Goal: Task Accomplishment & Management: Manage account settings

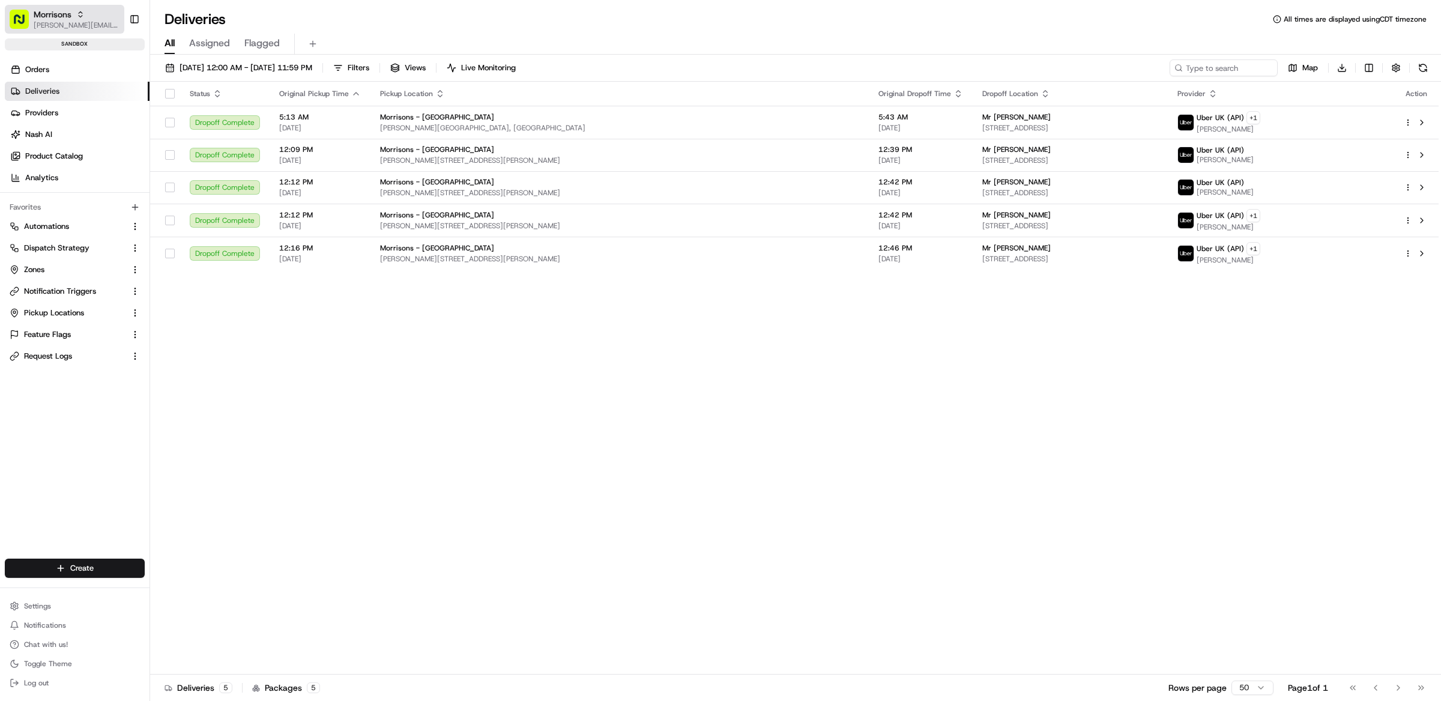
click at [68, 29] on span "[PERSON_NAME][EMAIL_ADDRESS][DOMAIN_NAME]" at bounding box center [77, 25] width 86 height 10
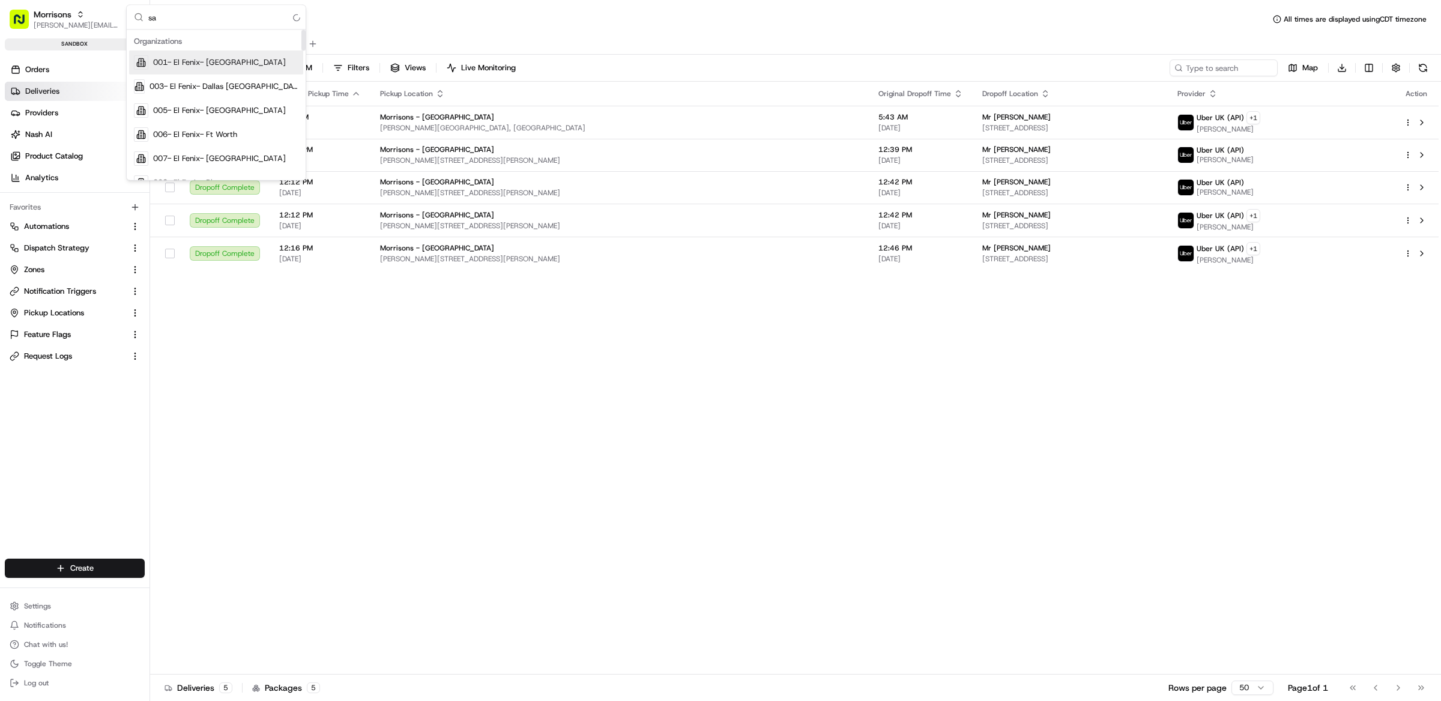
type input "s"
type input "giant"
drag, startPoint x: 176, startPoint y: 104, endPoint x: 176, endPoint y: 91, distance: 13.2
click at [176, 91] on div "Giant Giant Food The GIANT Company" at bounding box center [216, 86] width 174 height 72
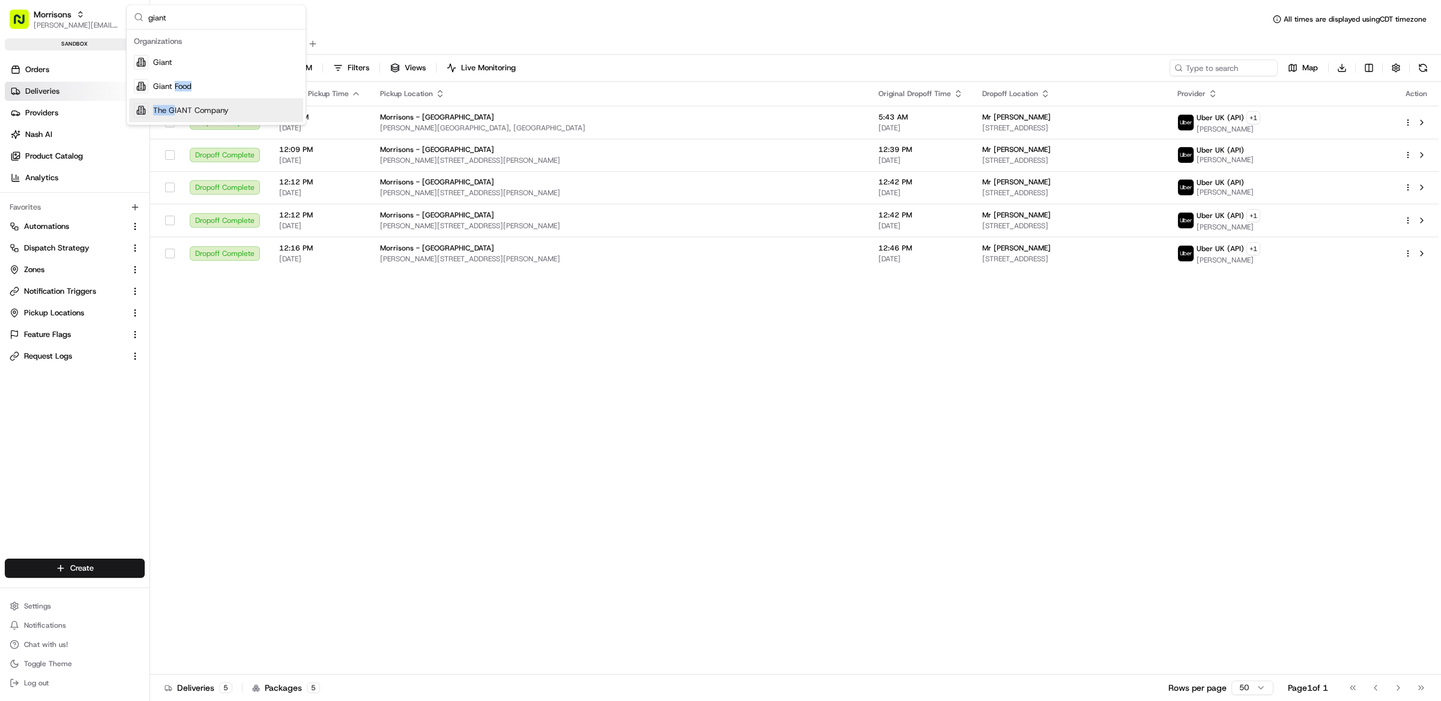
drag, startPoint x: 176, startPoint y: 91, endPoint x: 174, endPoint y: 113, distance: 22.3
click at [174, 113] on div "Giant Giant Food The GIANT Company" at bounding box center [216, 86] width 174 height 72
click at [174, 113] on span "The GIANT Company" at bounding box center [191, 110] width 76 height 11
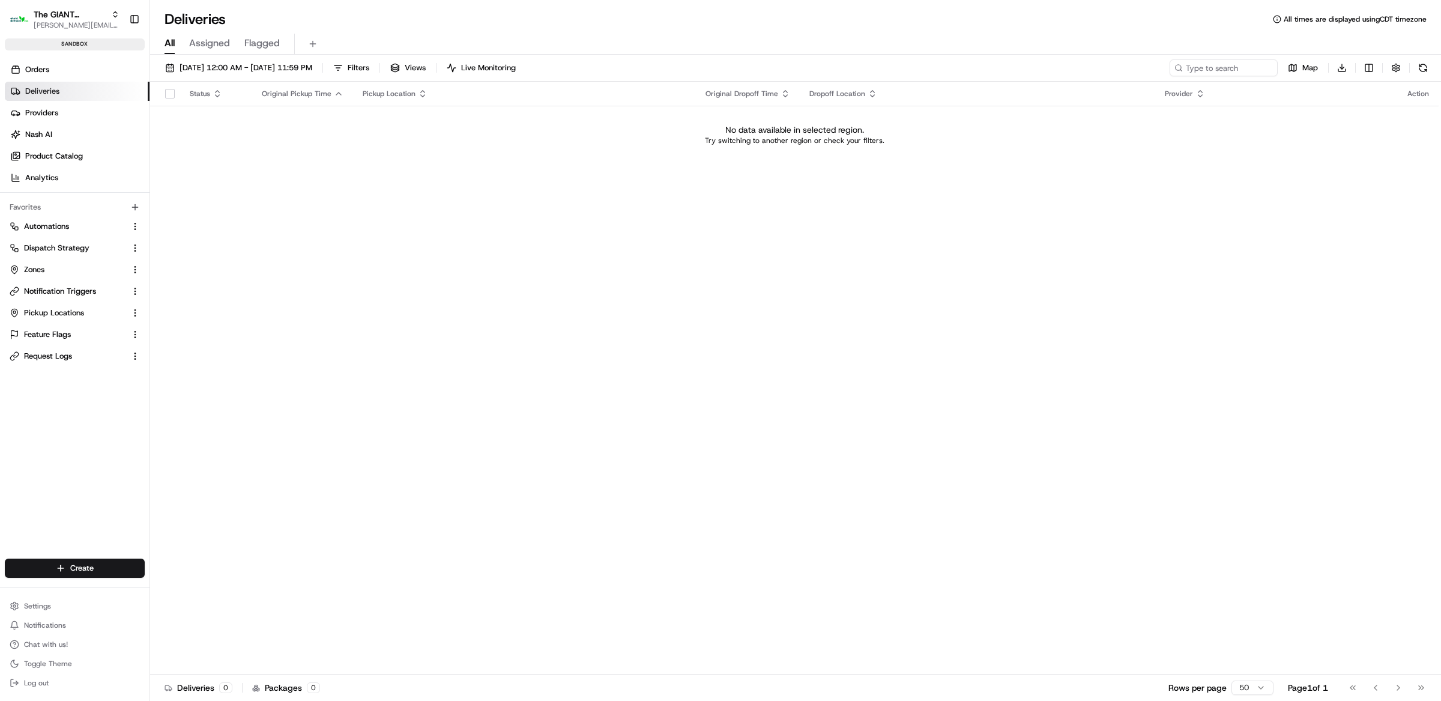
click at [55, 279] on ul "Automations Dispatch Strategy Zones Notification Triggers Pickup Locations Feat…" at bounding box center [75, 291] width 140 height 149
click at [55, 277] on button "Zones" at bounding box center [75, 269] width 140 height 19
click at [70, 274] on link "Zones" at bounding box center [68, 269] width 116 height 11
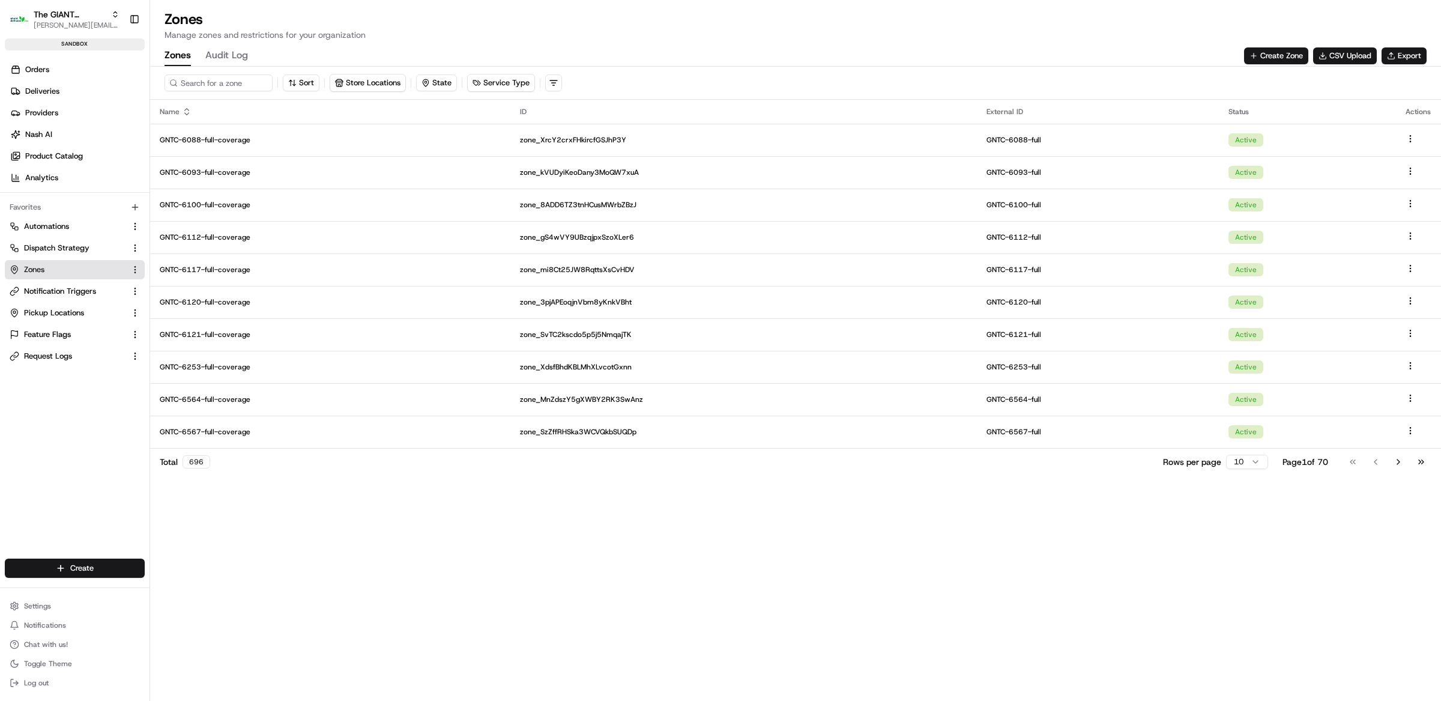
click at [181, 98] on div "Sort Store Locations State Service Type" at bounding box center [795, 83] width 1291 height 33
click at [195, 77] on input at bounding box center [237, 82] width 144 height 17
paste input "GNTC-6079"
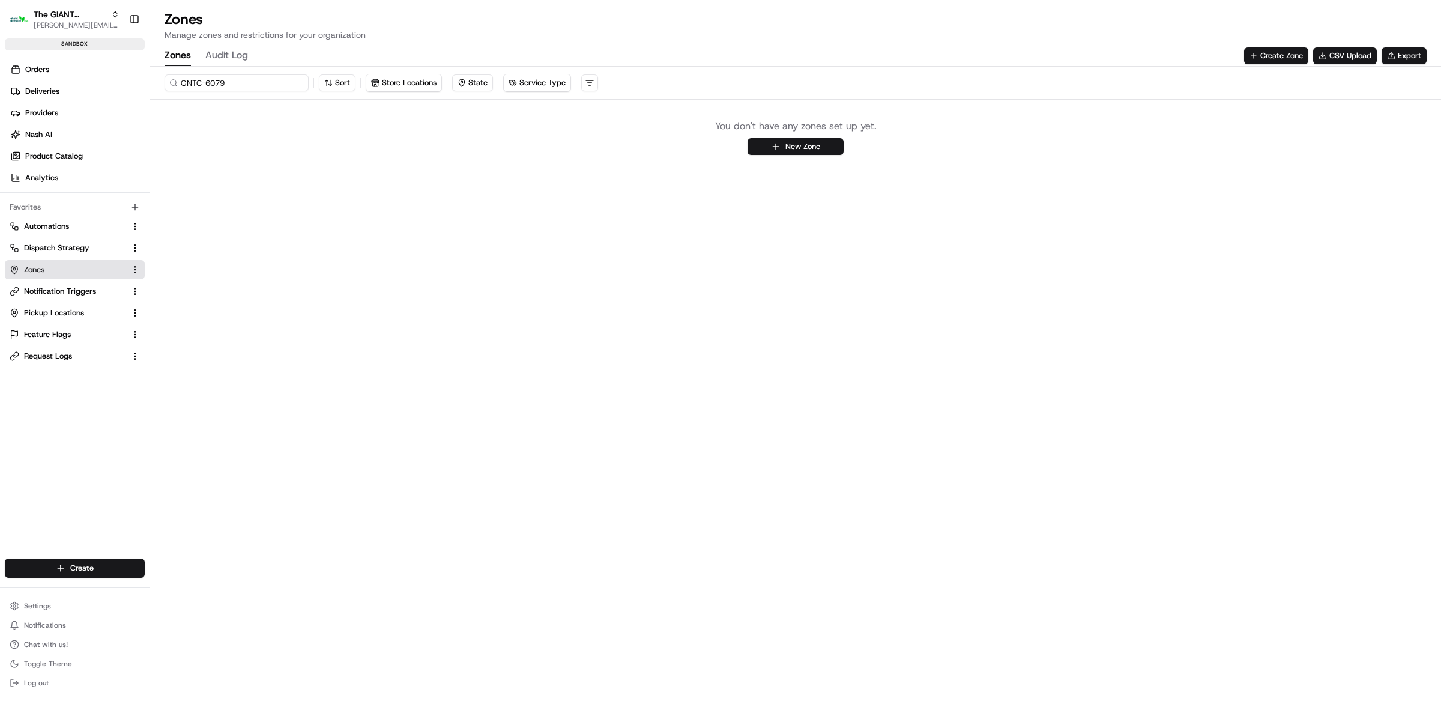
type input "GNTC-6079"
click at [87, 306] on button "Pickup Locations" at bounding box center [75, 312] width 140 height 19
click at [327, 201] on div "GNTC-6079 Sort Store Locations State Service Type You don't have any zones set …" at bounding box center [795, 384] width 1291 height 634
drag, startPoint x: 238, startPoint y: 81, endPoint x: 144, endPoint y: 79, distance: 94.9
click at [144, 79] on div "The GIANT Company matt@usenash.com Toggle Sidebar sandbox Orders Deliveries Pro…" at bounding box center [720, 350] width 1441 height 701
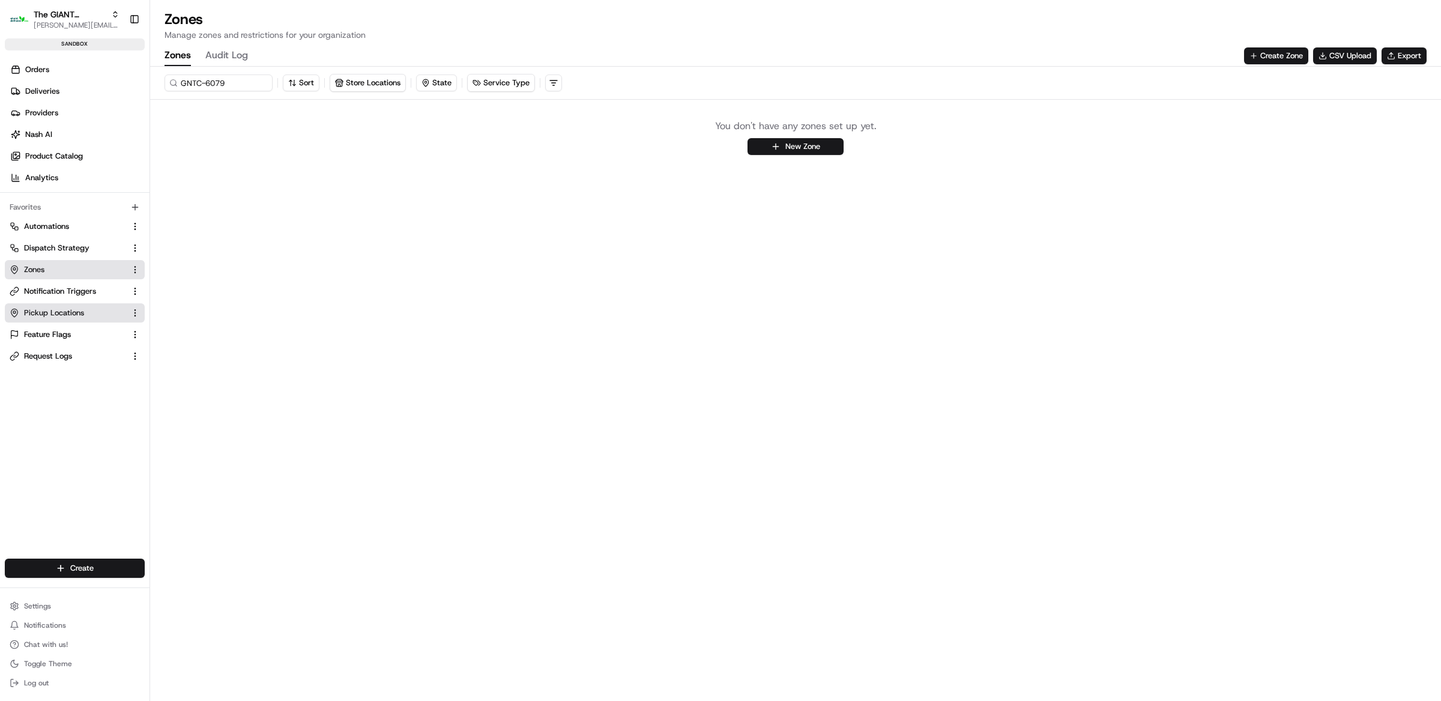
click at [81, 307] on span "Pickup Locations" at bounding box center [54, 312] width 60 height 11
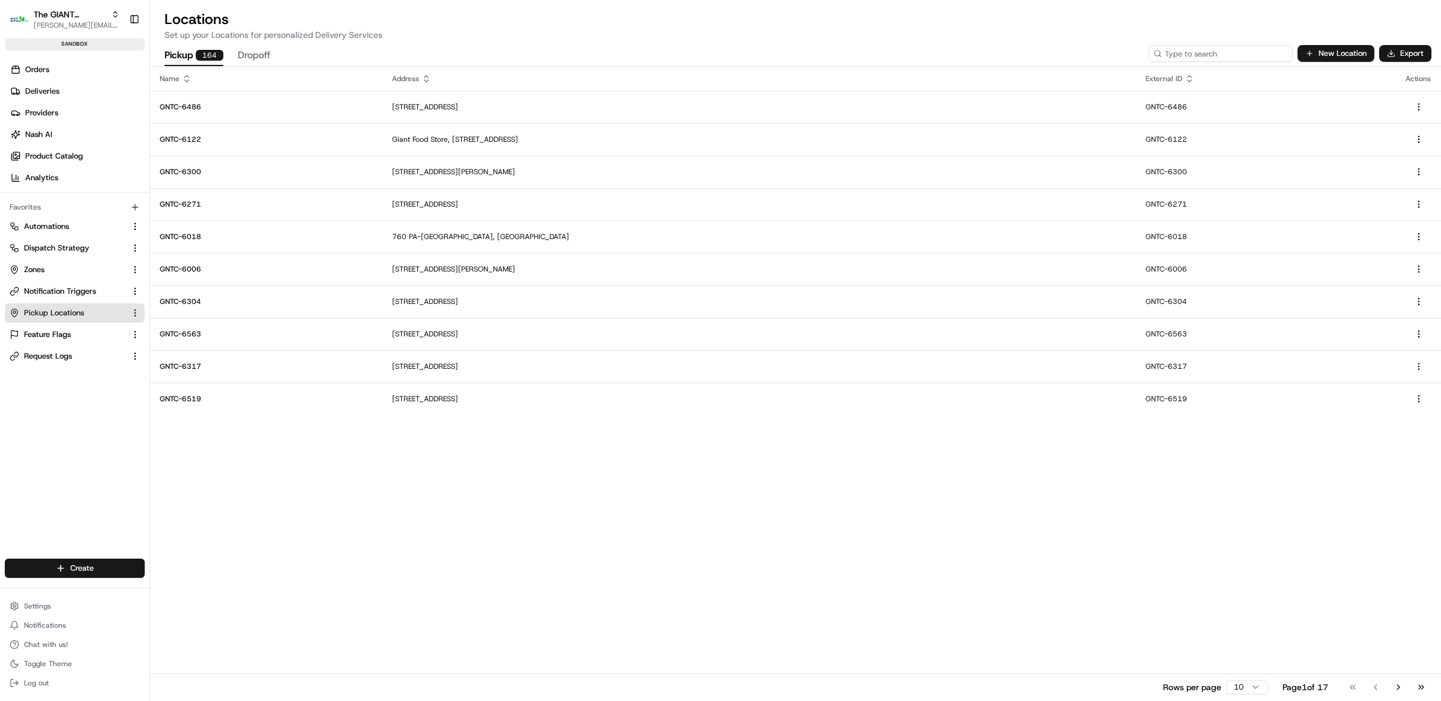
click at [1247, 54] on input at bounding box center [1221, 53] width 144 height 17
paste input "GNTC-6574"
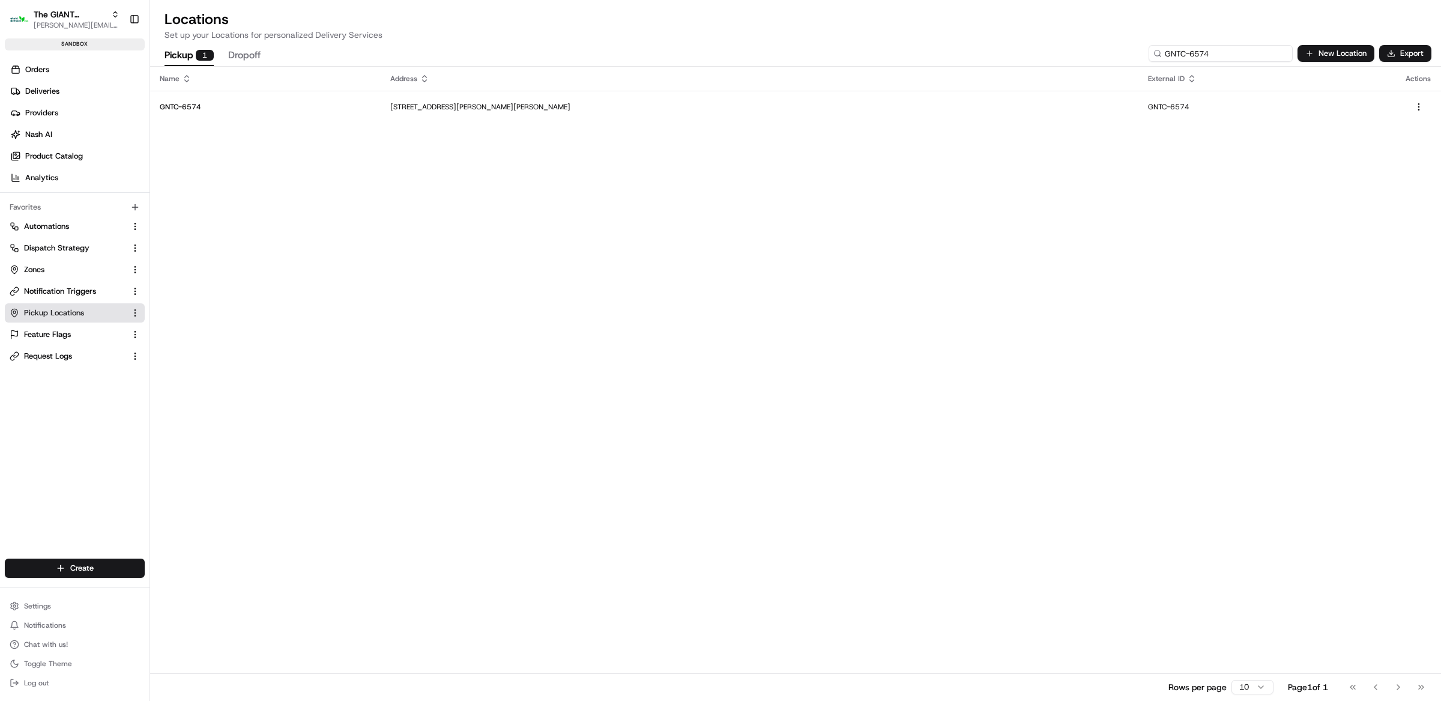
type input "GNTC-6574"
click at [68, 22] on span "[PERSON_NAME][EMAIL_ADDRESS][DOMAIN_NAME]" at bounding box center [77, 25] width 86 height 10
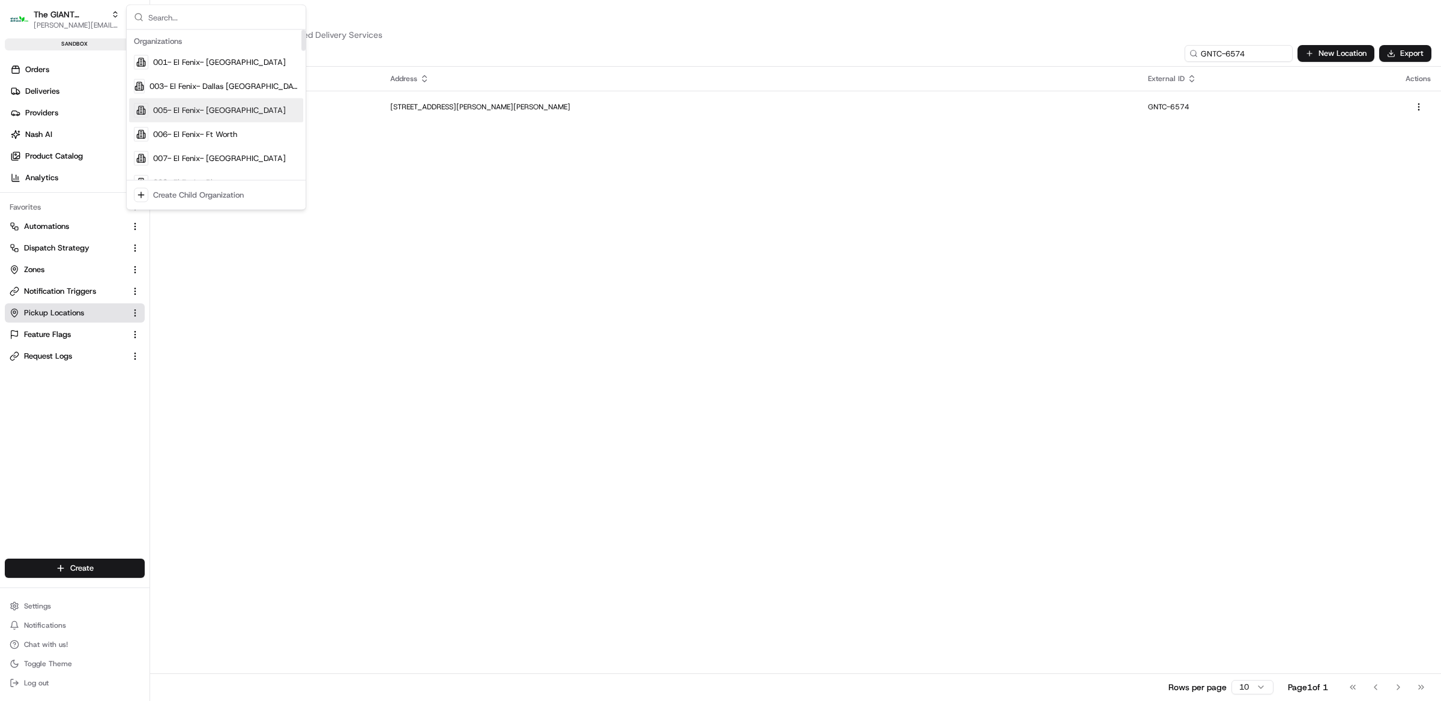
click at [467, 208] on div "Name Address External ID Actions GNTC-6574 2699 Benner Pike, Bellefonte, PA 168…" at bounding box center [795, 383] width 1291 height 633
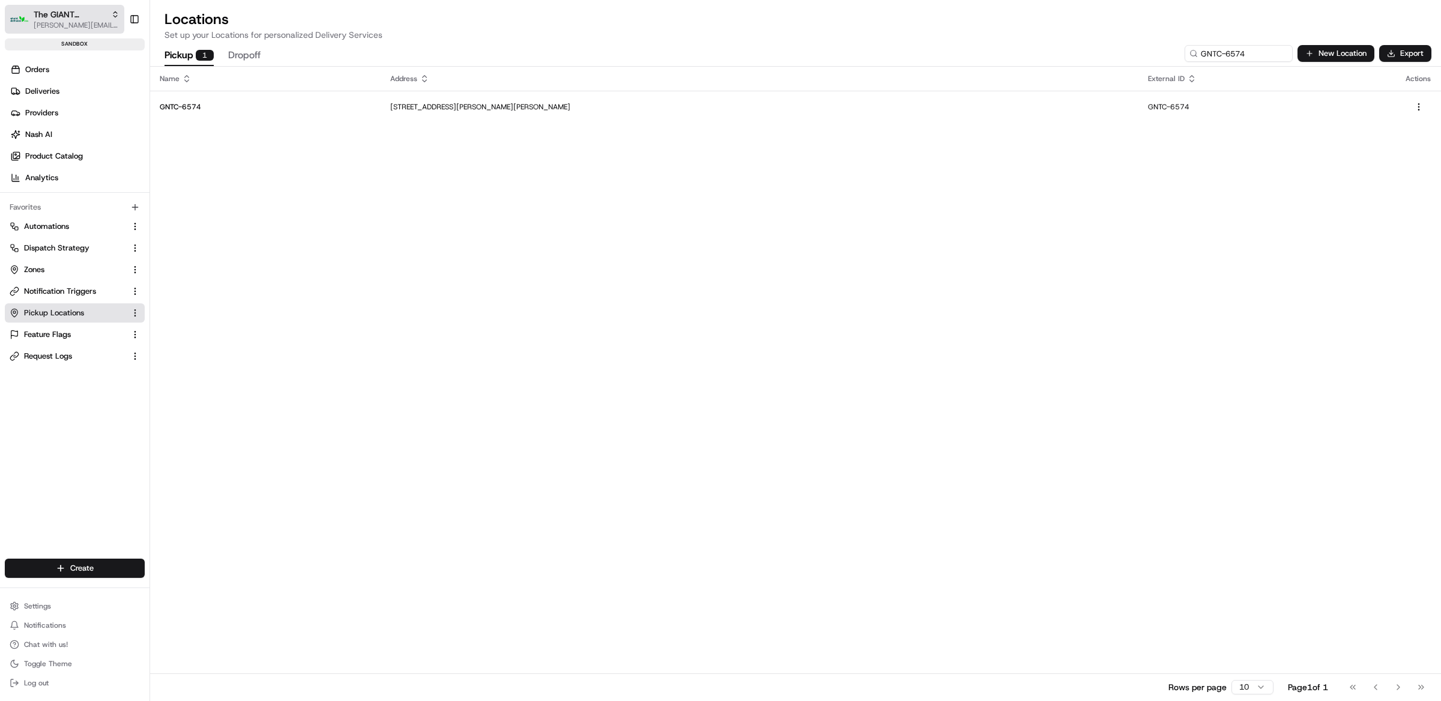
click at [56, 13] on span "The GIANT Company" at bounding box center [70, 14] width 73 height 12
type input "food lion"
click at [221, 56] on div "Food Lion" at bounding box center [216, 62] width 174 height 24
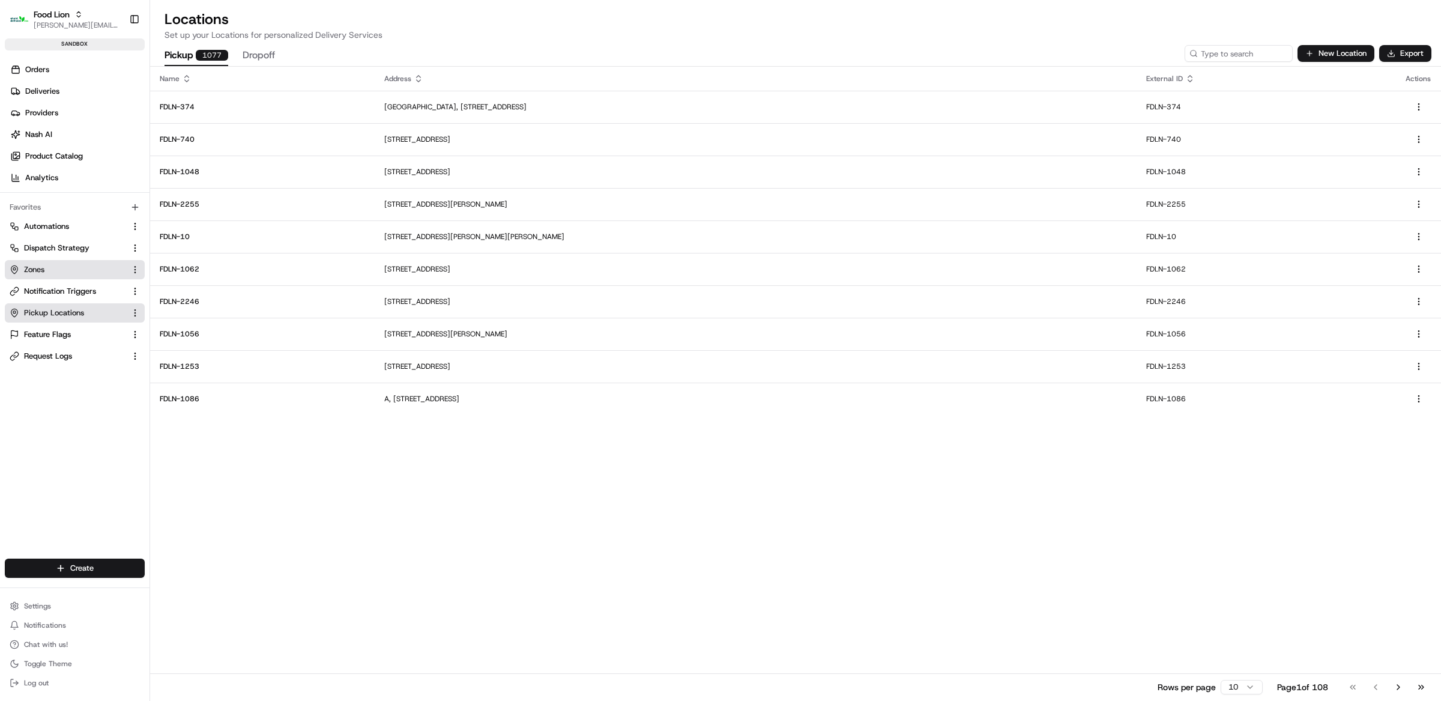
click at [65, 273] on link "Zones" at bounding box center [68, 269] width 116 height 11
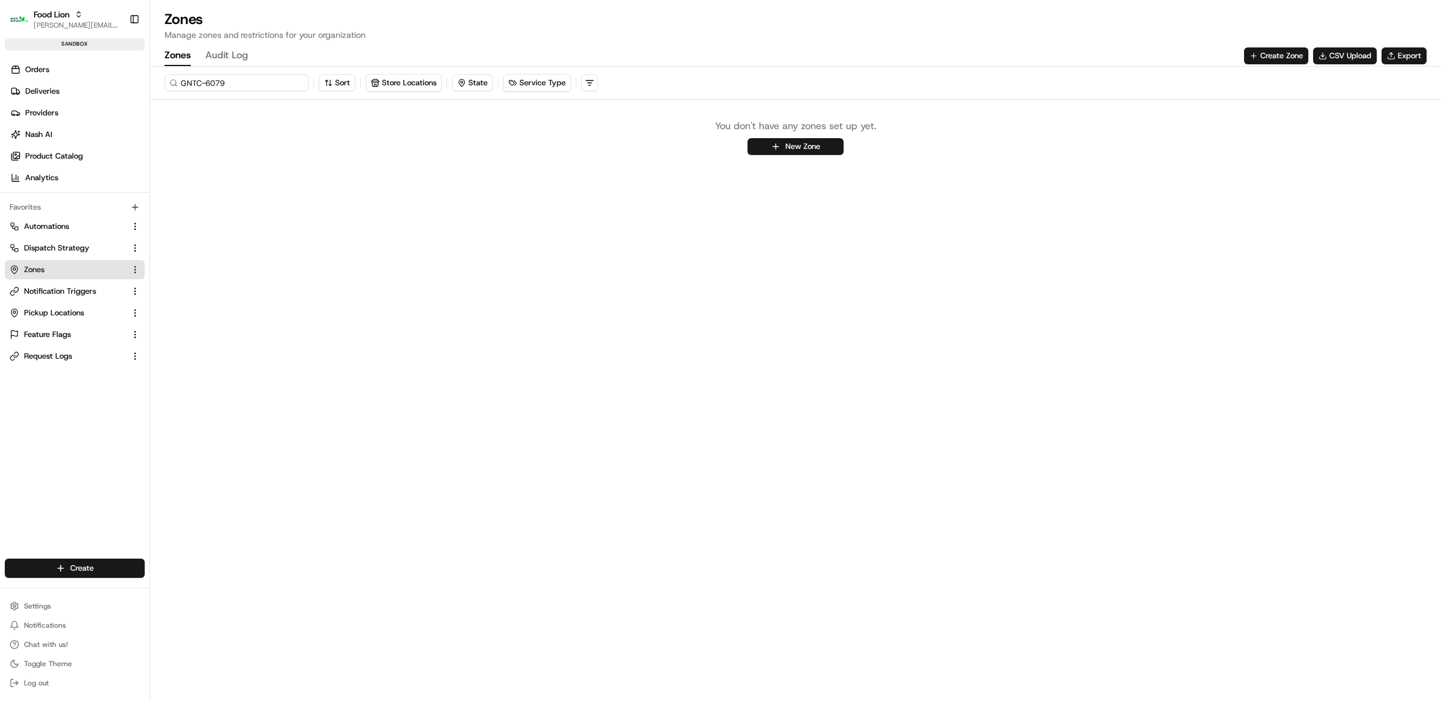
click at [222, 77] on input "GNTC-6079" at bounding box center [237, 82] width 144 height 17
paste input "FDLN-1211"
type input "FDLN-1211"
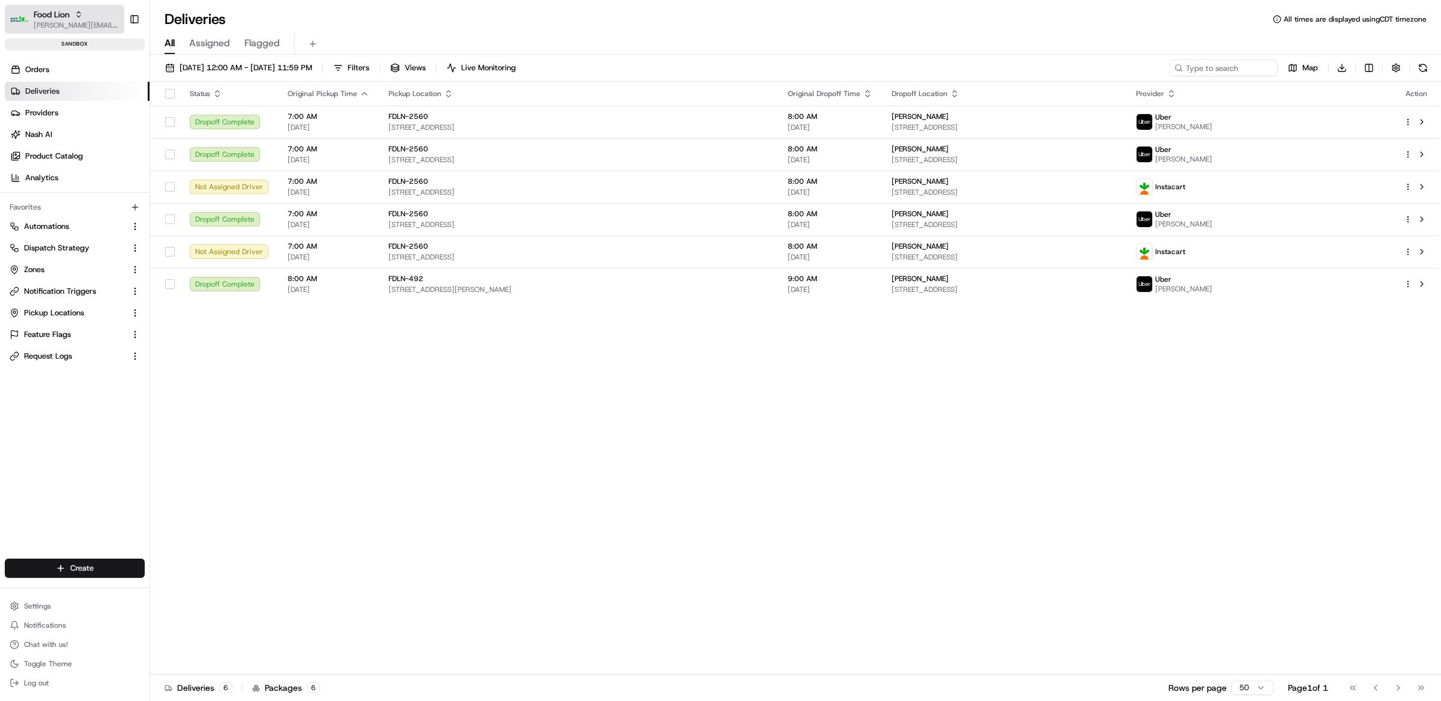
click at [77, 20] on span "[PERSON_NAME][EMAIL_ADDRESS][DOMAIN_NAME]" at bounding box center [77, 25] width 86 height 10
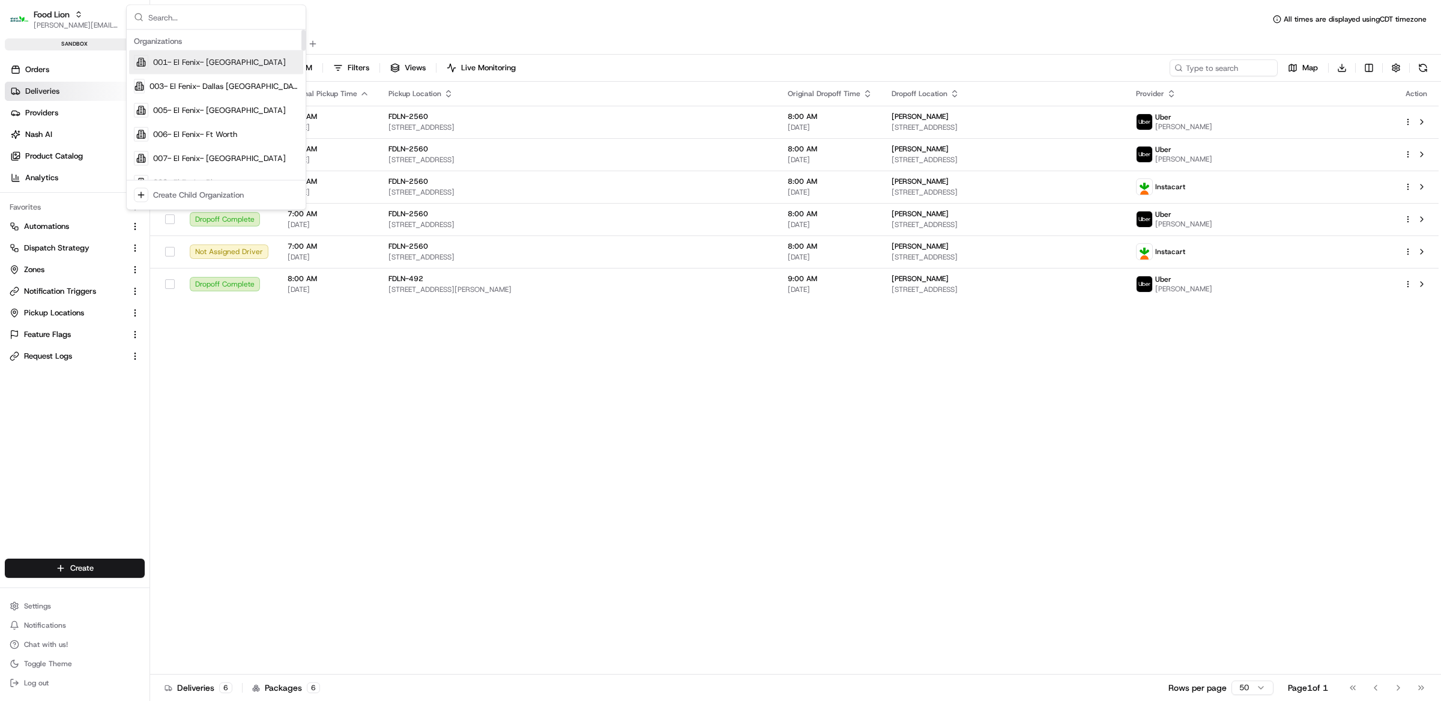
click at [225, 25] on input "text" at bounding box center [223, 17] width 150 height 24
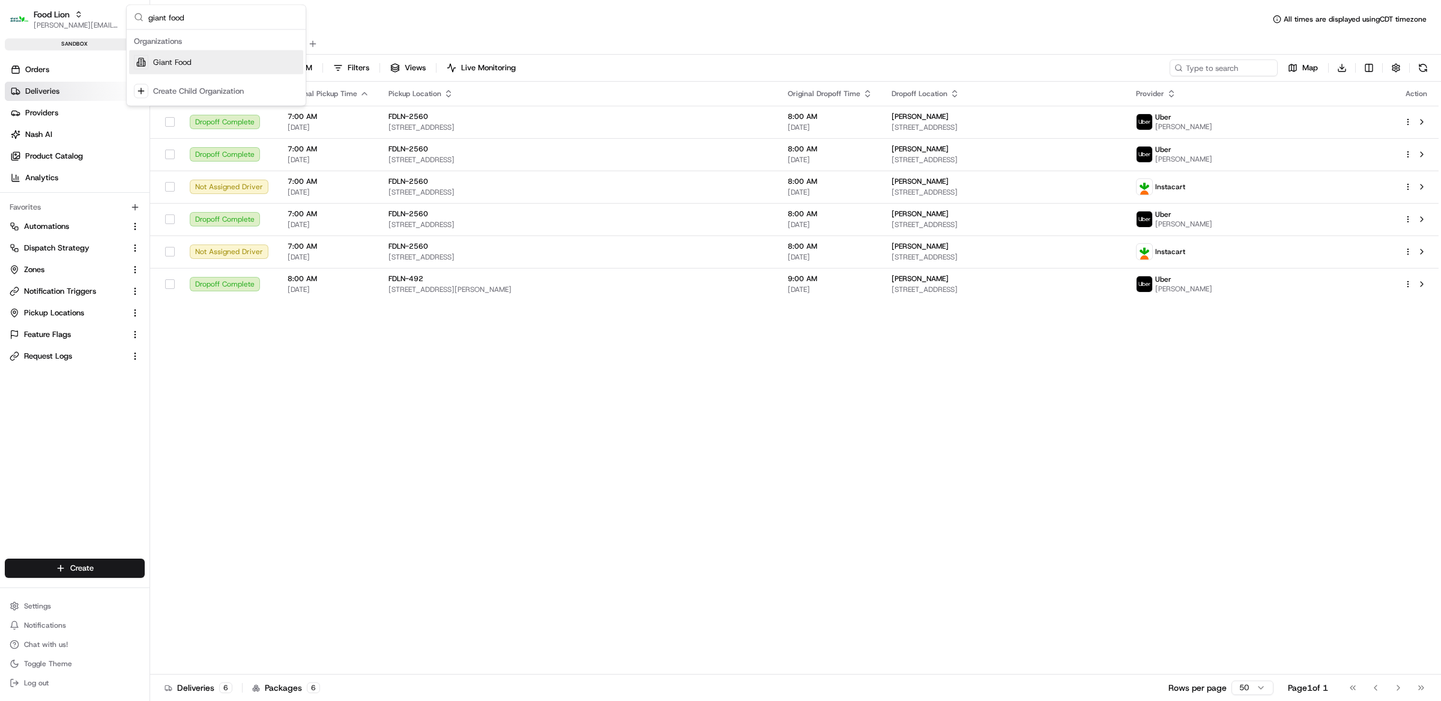
type input "giant food"
click at [223, 59] on div "Giant Food" at bounding box center [216, 62] width 174 height 24
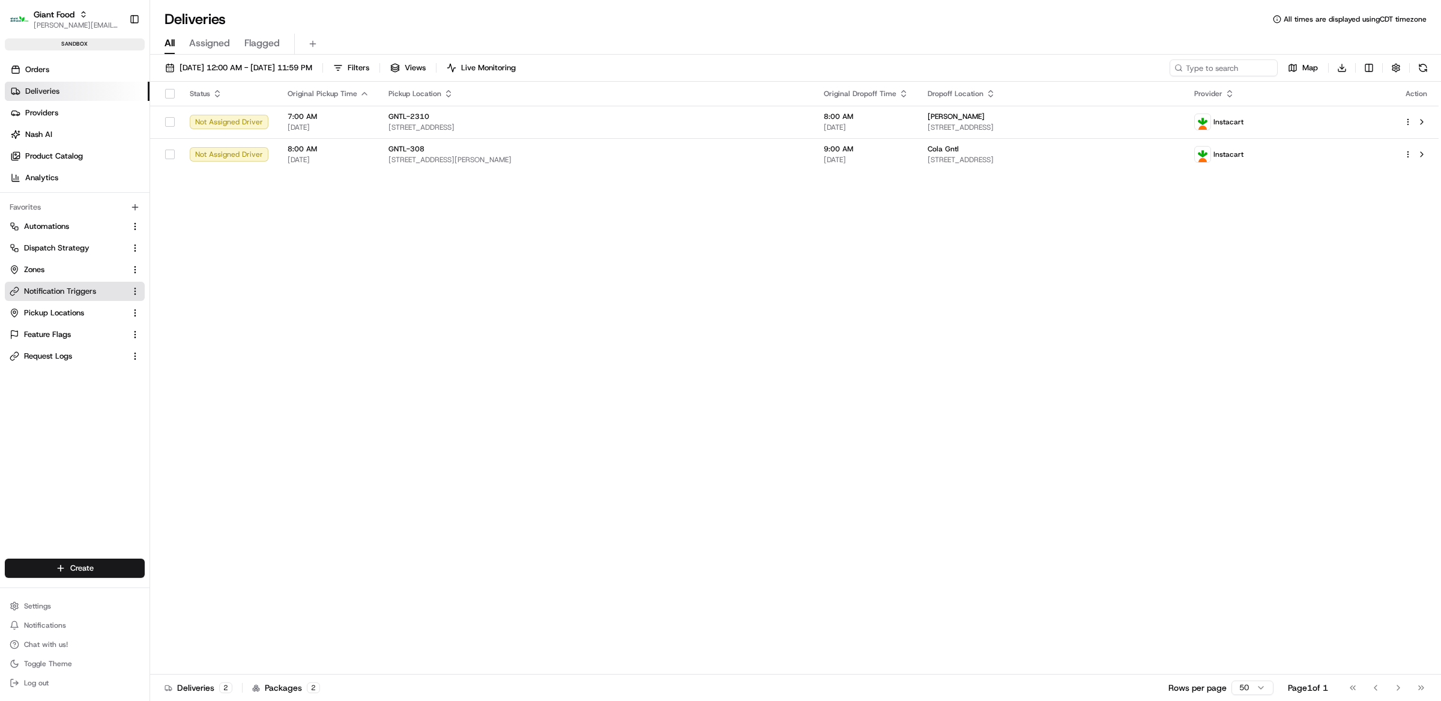
click at [53, 283] on button "Notification Triggers" at bounding box center [75, 291] width 140 height 19
click at [46, 266] on link "Zones" at bounding box center [68, 269] width 116 height 11
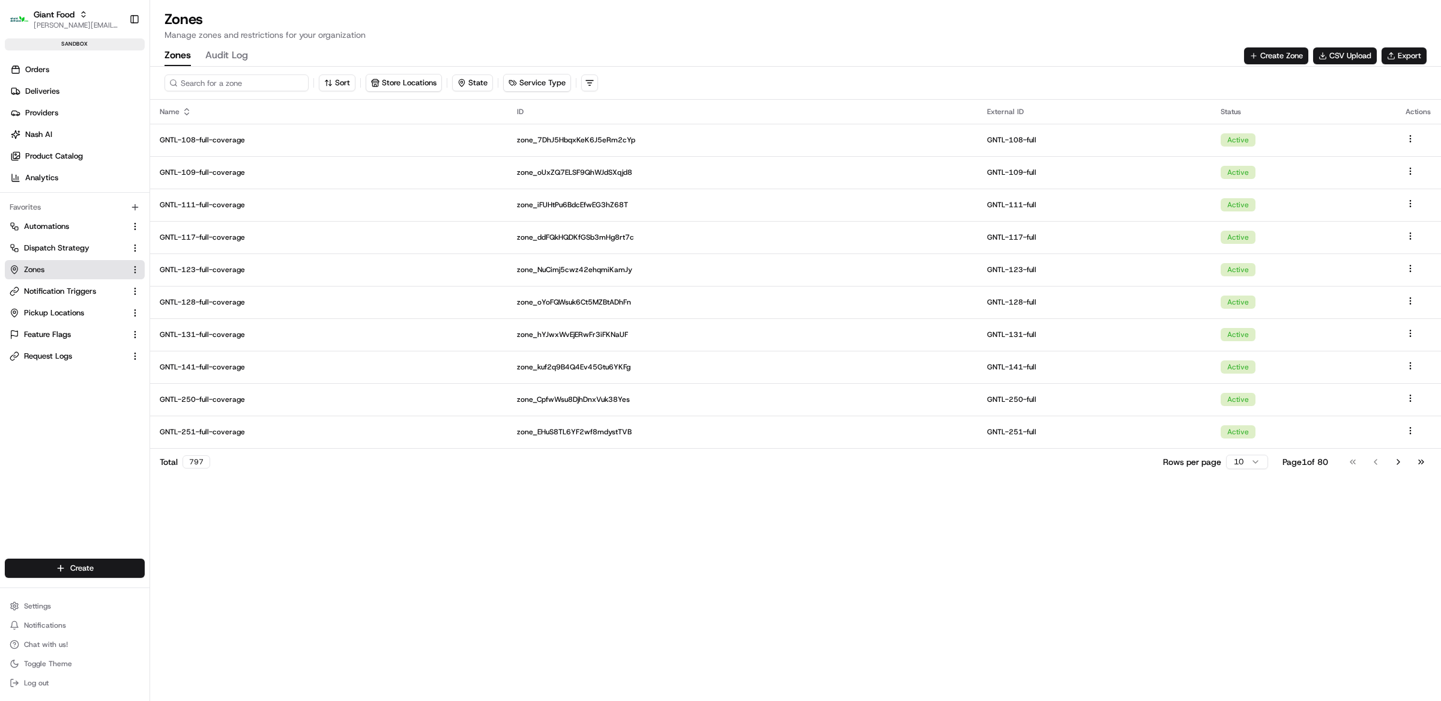
click at [221, 82] on input at bounding box center [237, 82] width 144 height 17
paste input "GNTL-159"
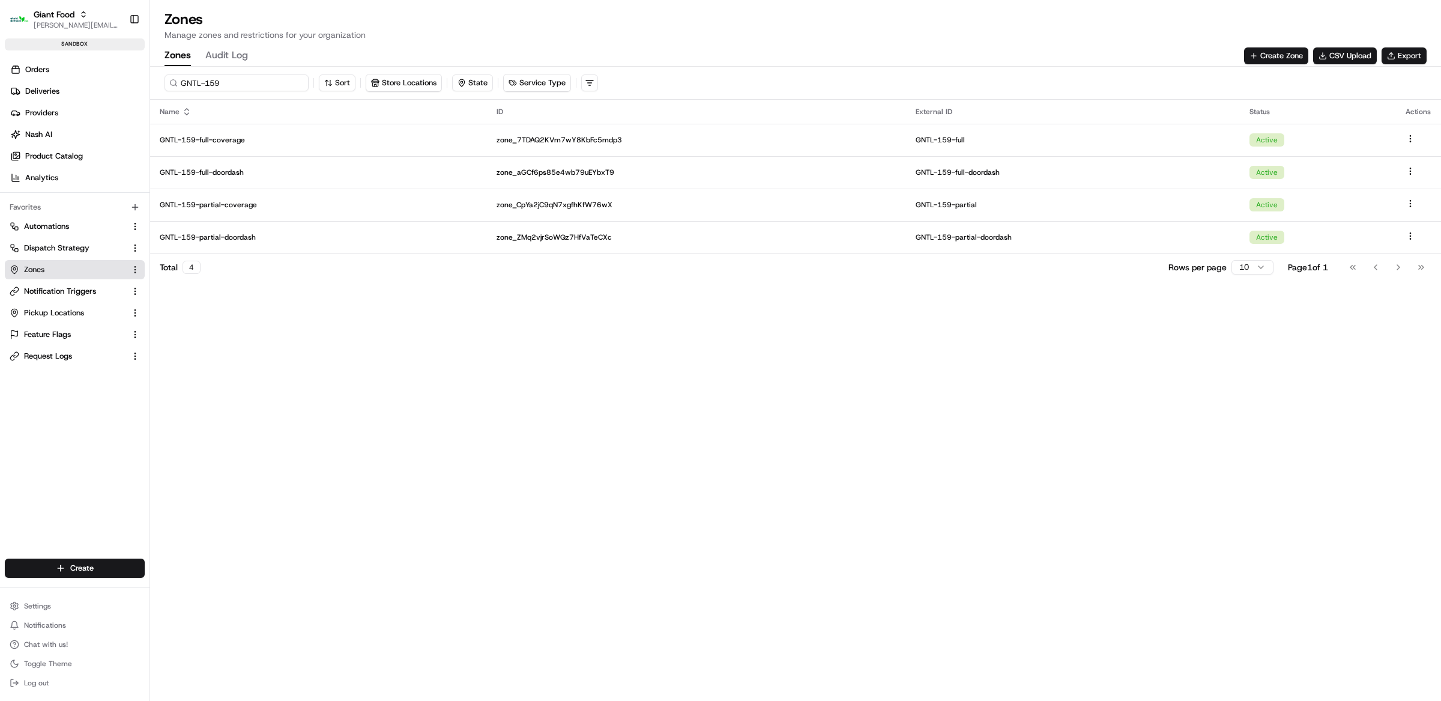
paste input "2330"
click at [241, 86] on input "GNTL-2330" at bounding box center [237, 82] width 144 height 17
paste input "1"
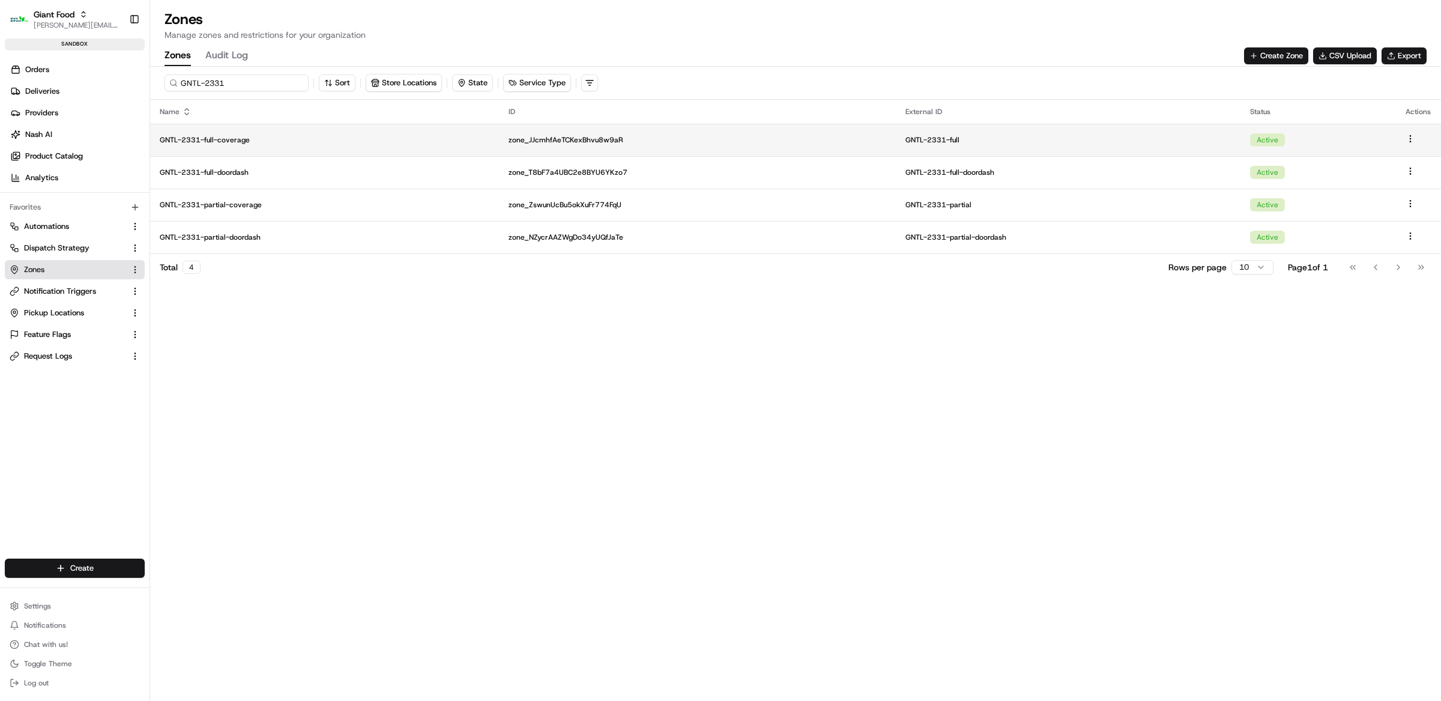
paste input "3"
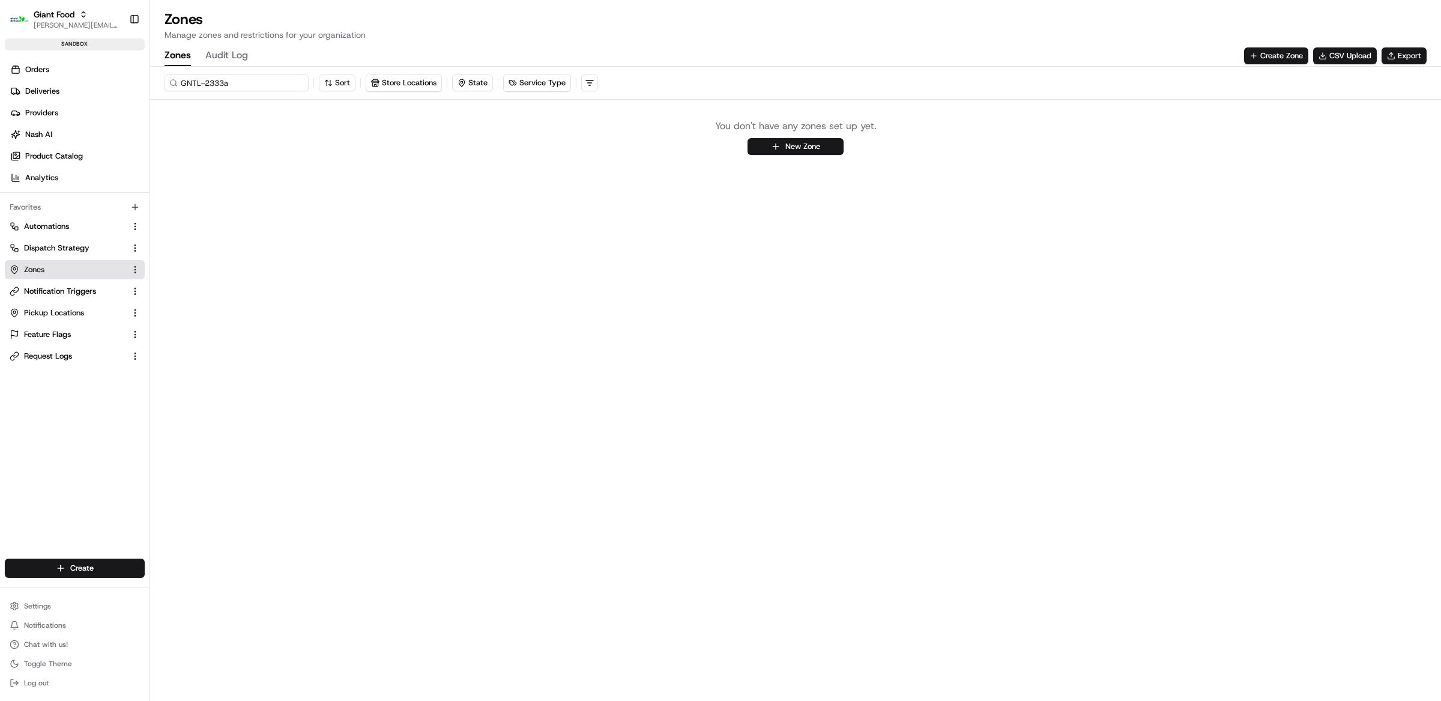
paste input "4"
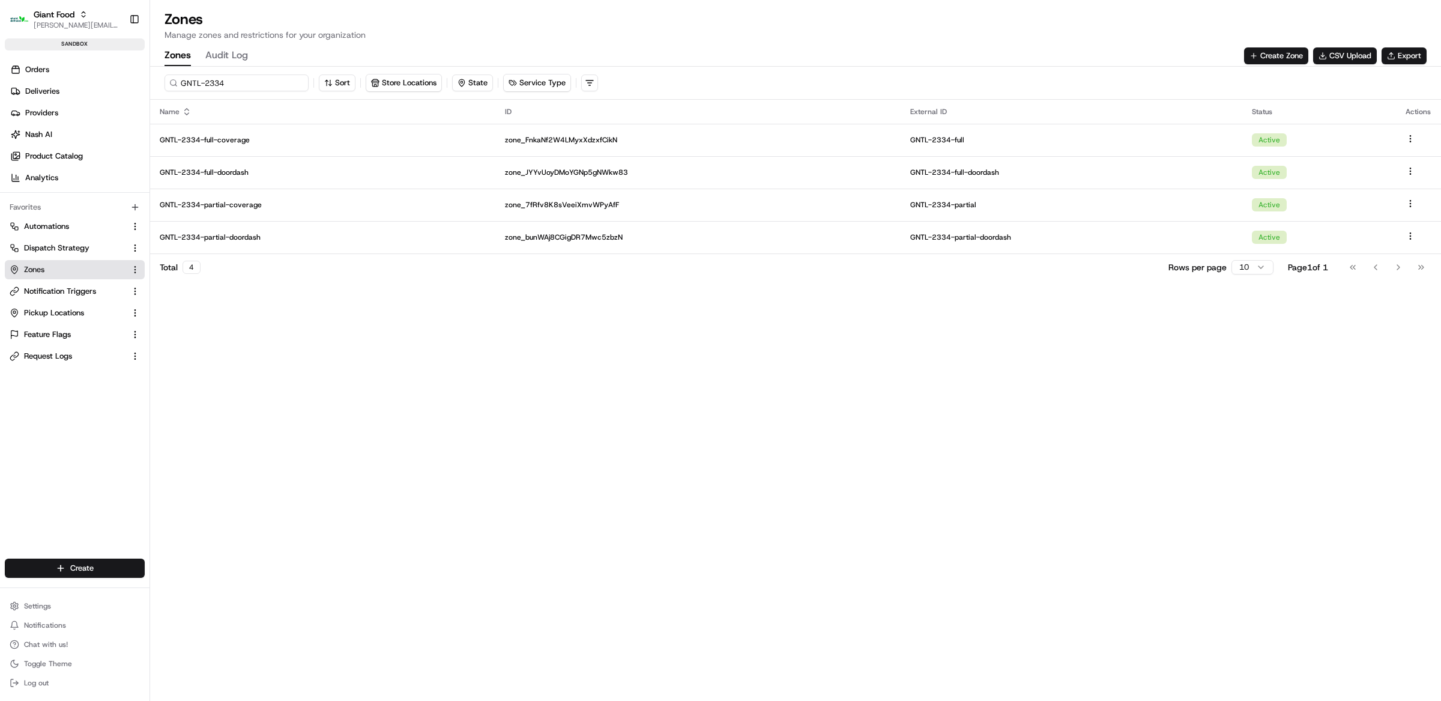
type input "GNTL-2334"
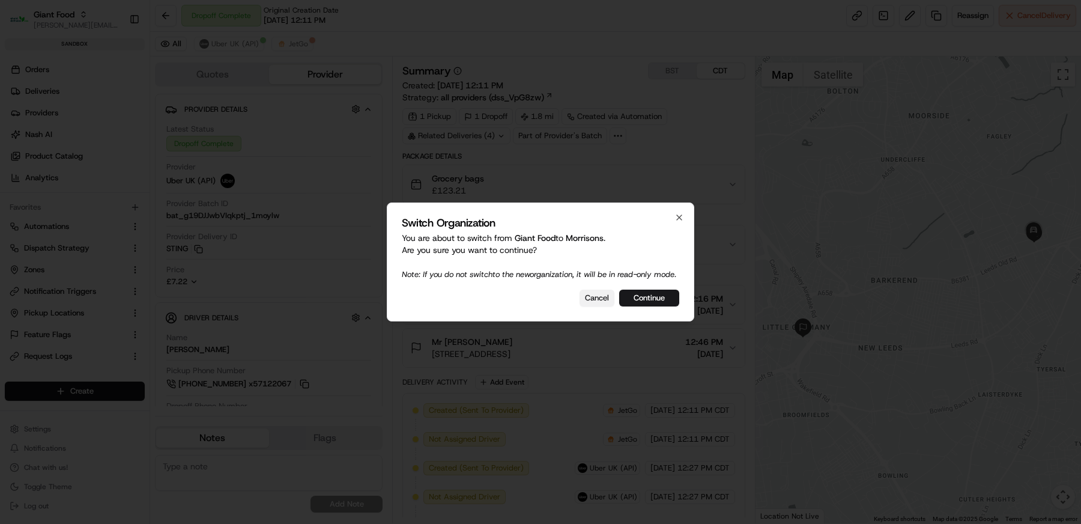
click at [588, 306] on button "Cancel" at bounding box center [596, 297] width 35 height 17
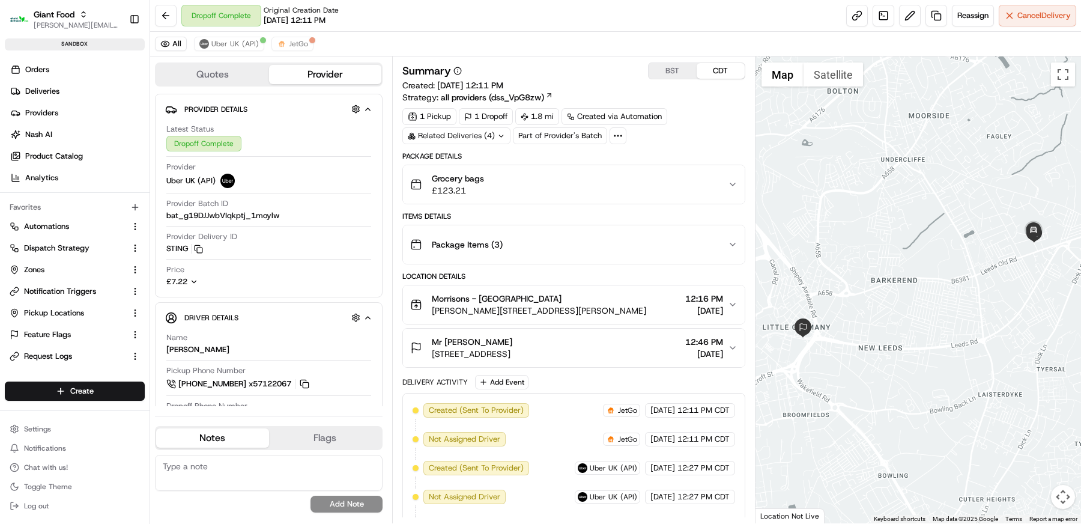
scroll to position [303, 0]
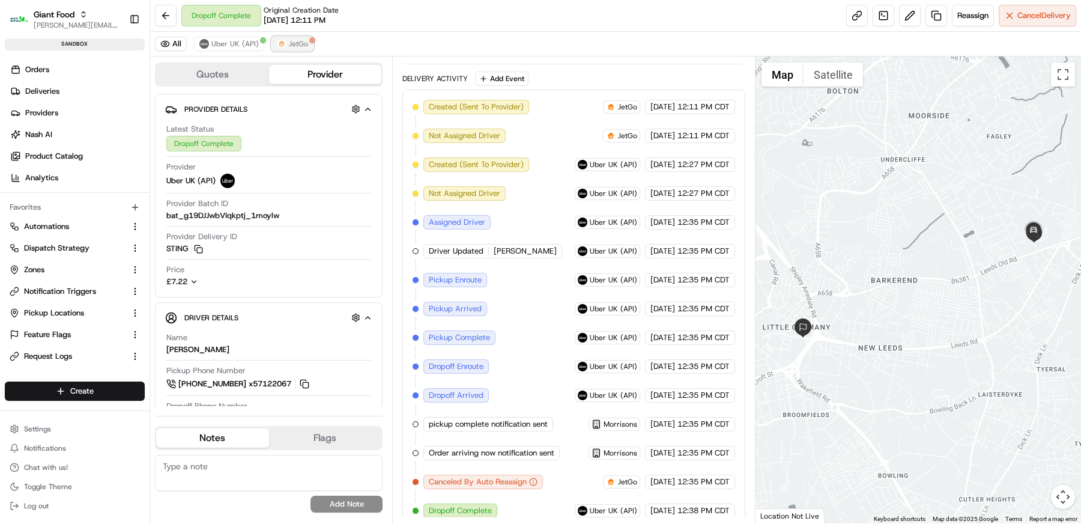
click at [292, 50] on button "JetGo" at bounding box center [292, 44] width 42 height 14
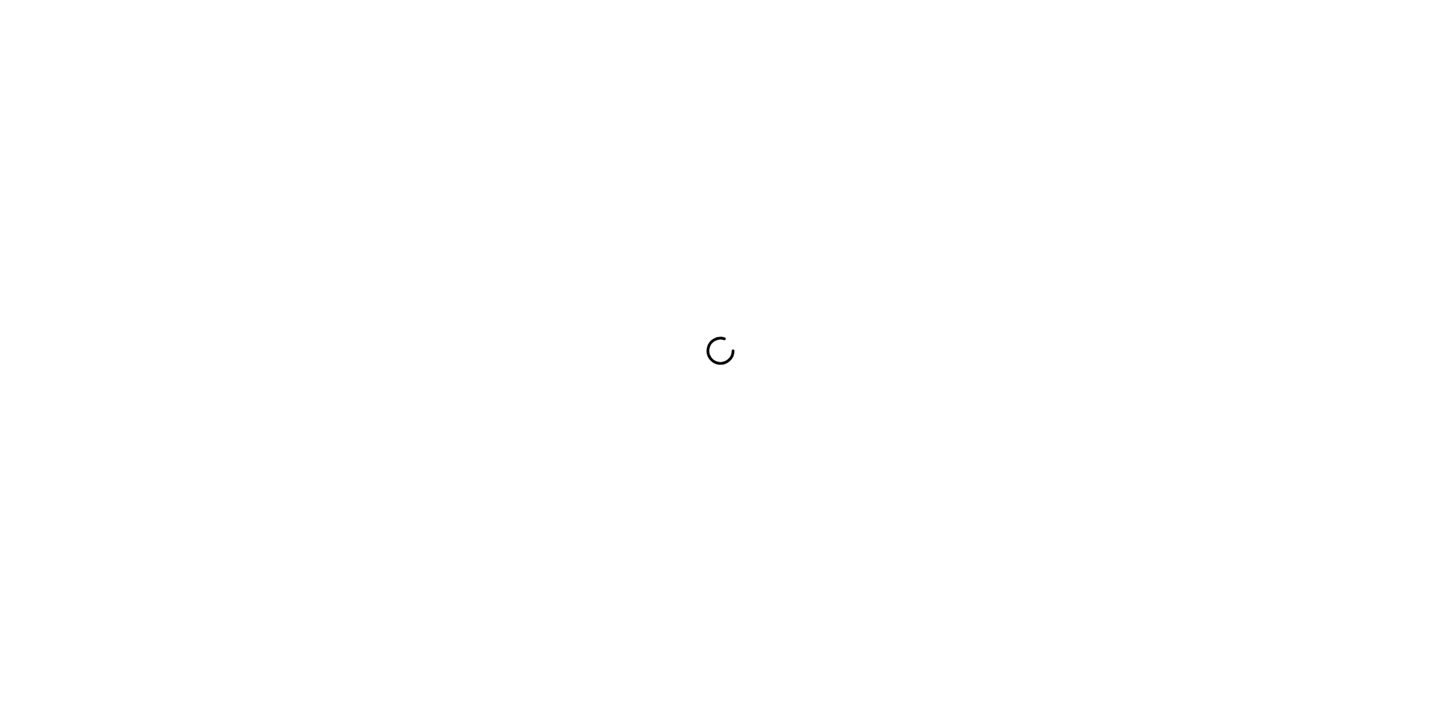
click at [719, 351] on icon at bounding box center [721, 350] width 46 height 46
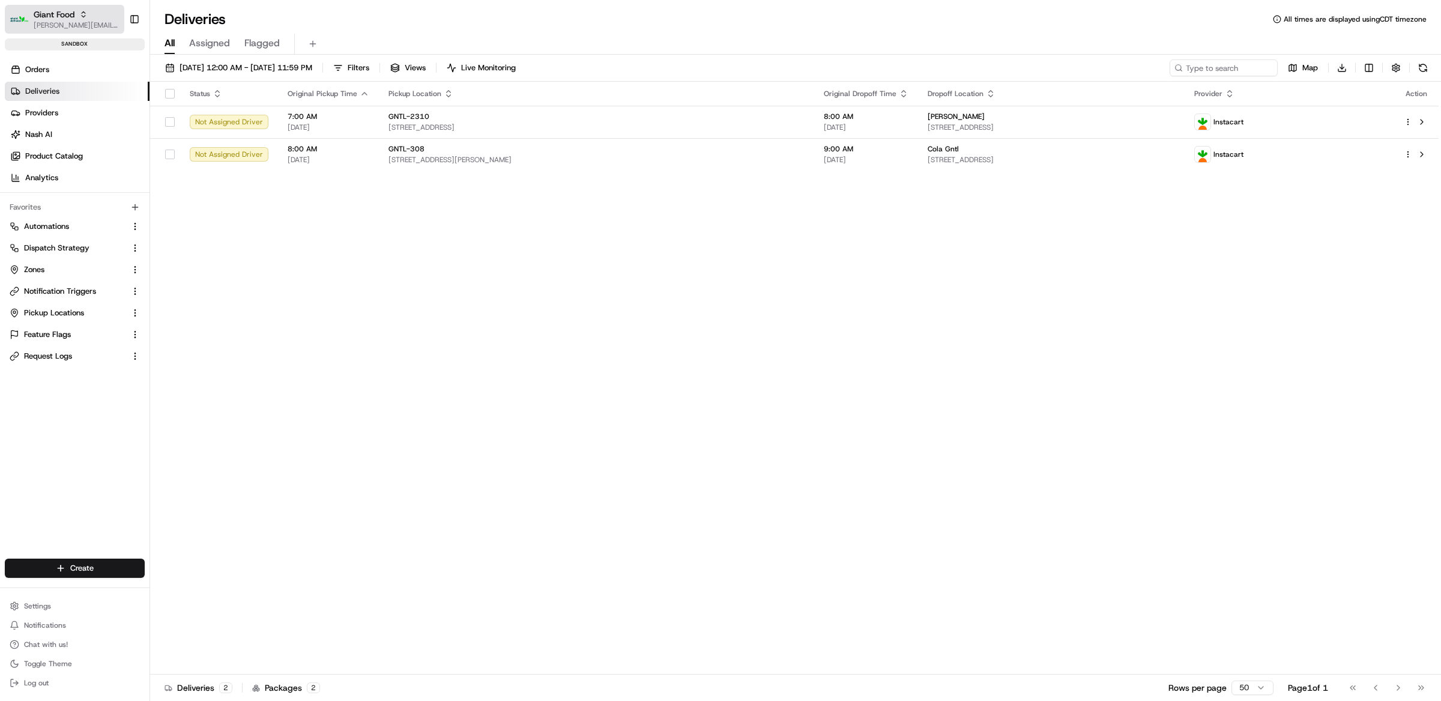
click at [49, 26] on span "[PERSON_NAME][EMAIL_ADDRESS][DOMAIN_NAME]" at bounding box center [77, 25] width 86 height 10
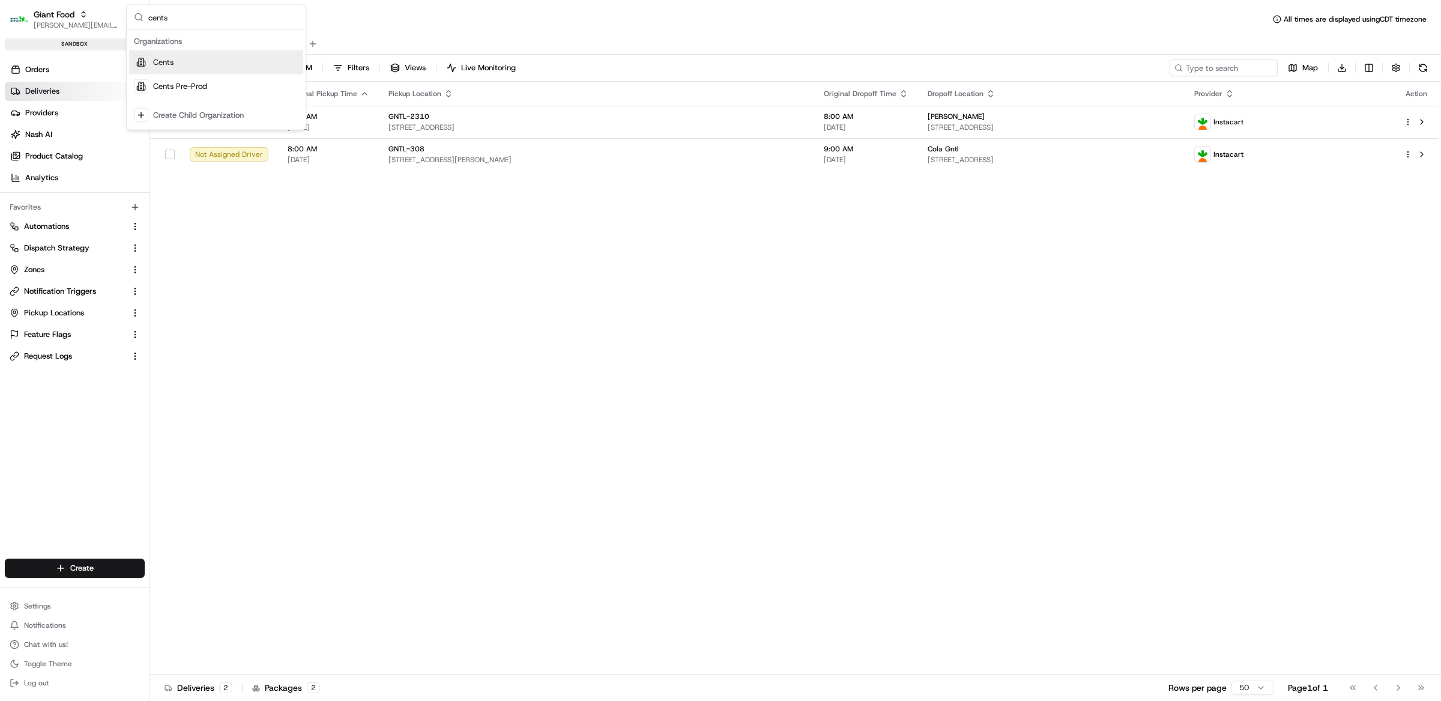
type input "cents"
click at [200, 64] on div "Cents" at bounding box center [216, 62] width 174 height 24
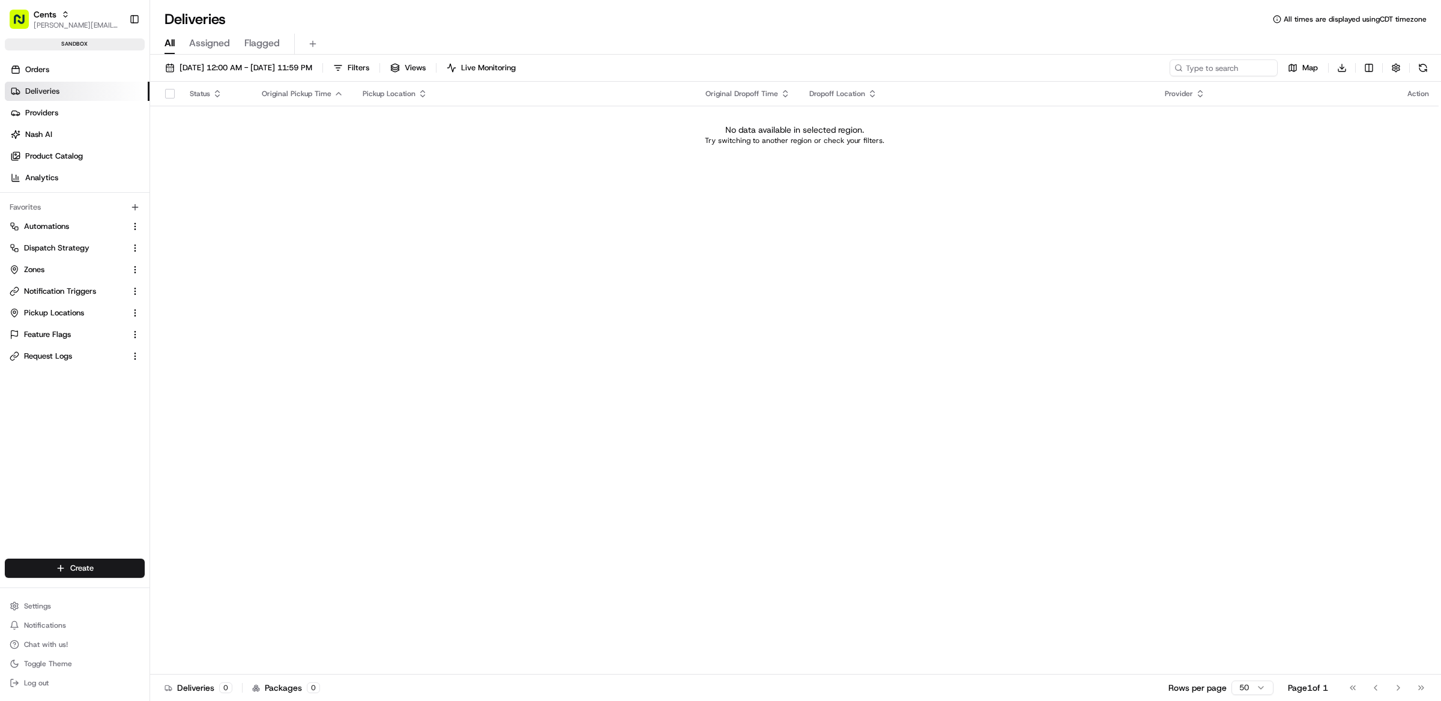
click at [426, 426] on div "Status Original Pickup Time Pickup Location Original Dropoff Time Dropoff Locat…" at bounding box center [794, 378] width 1289 height 593
click at [523, 245] on div "Status Original Pickup Time Pickup Location Original Dropoff Time Dropoff Locat…" at bounding box center [794, 378] width 1289 height 593
drag, startPoint x: 456, startPoint y: 315, endPoint x: 465, endPoint y: 320, distance: 9.7
click at [456, 316] on div "Status Original Pickup Time Pickup Location Original Dropoff Time Dropoff Locat…" at bounding box center [794, 378] width 1289 height 593
click at [62, 597] on div "Settings Notifications Chat with us! Toggle Theme Log out" at bounding box center [75, 644] width 150 height 103
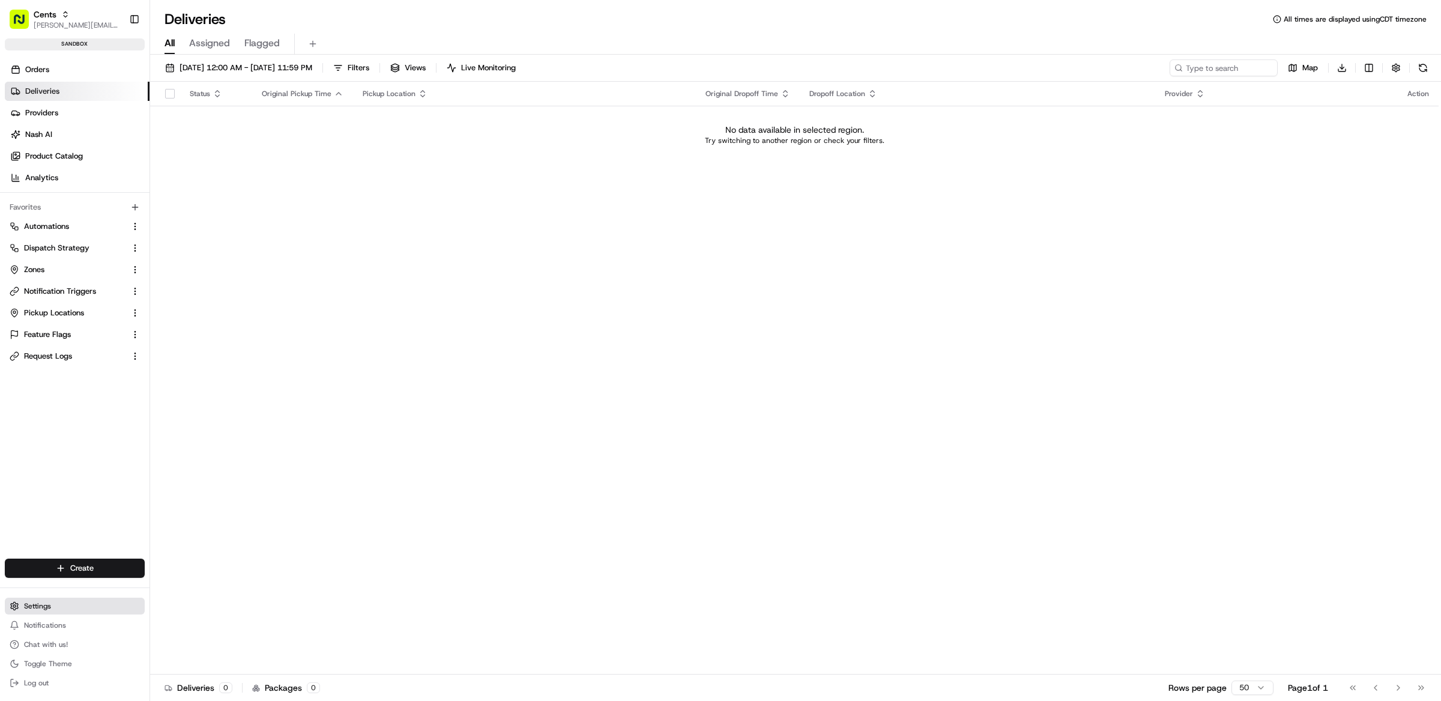
click at [62, 605] on button "Settings" at bounding box center [75, 605] width 140 height 17
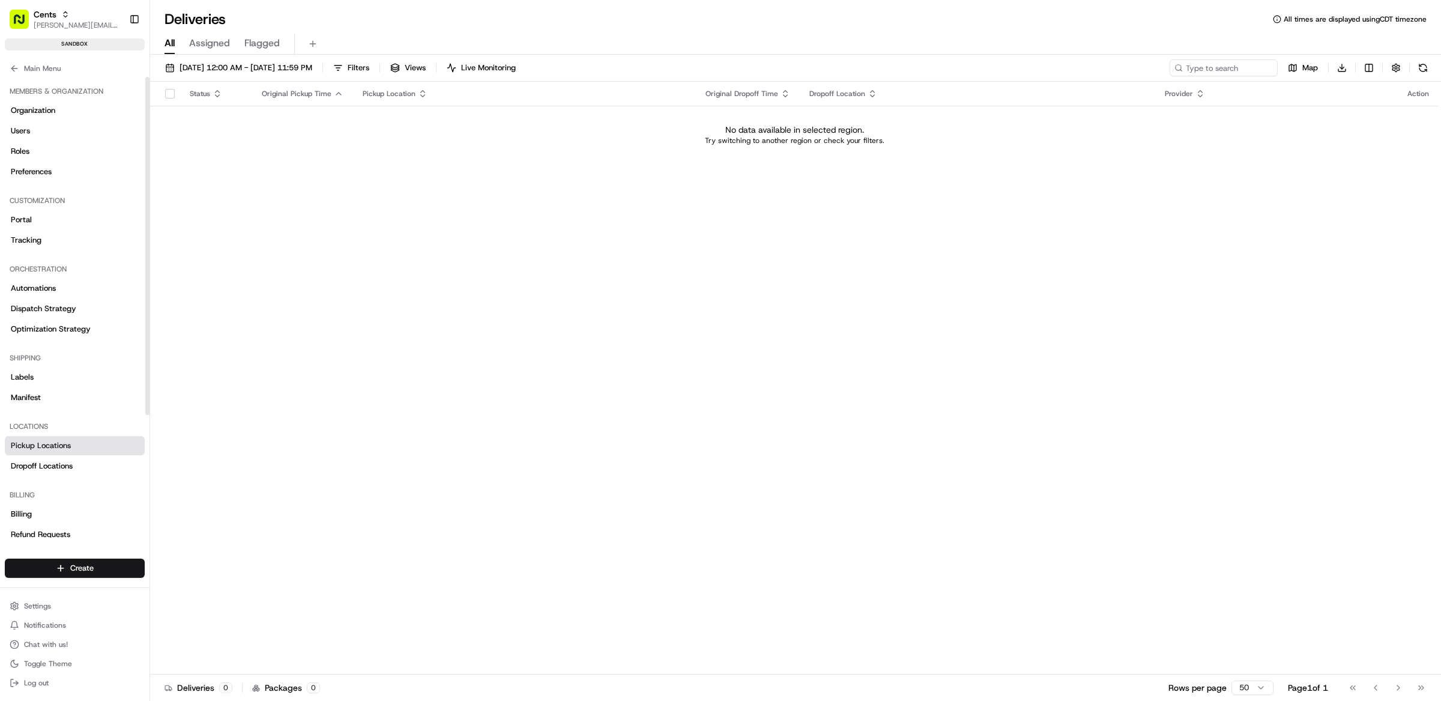
click at [67, 448] on span "Pickup Locations" at bounding box center [41, 445] width 60 height 11
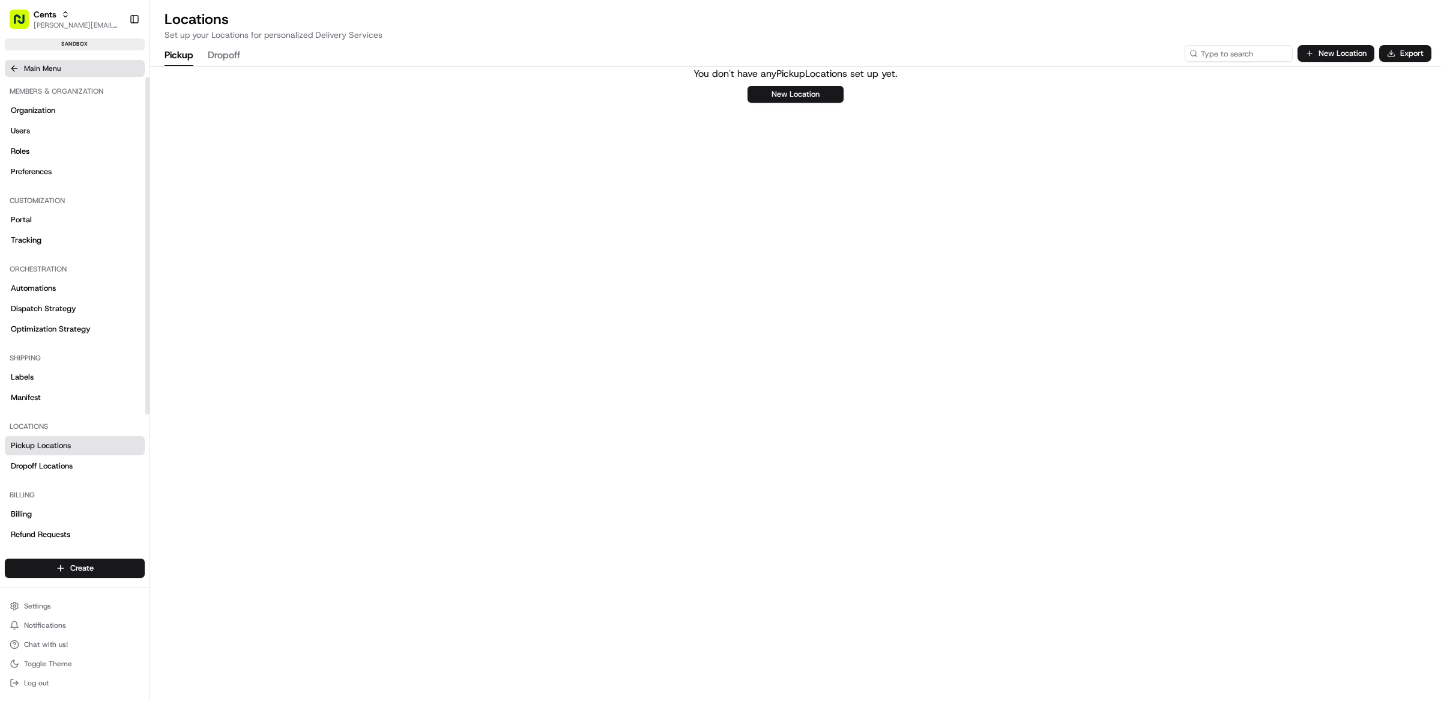
click at [43, 74] on button "Main Menu" at bounding box center [75, 68] width 140 height 17
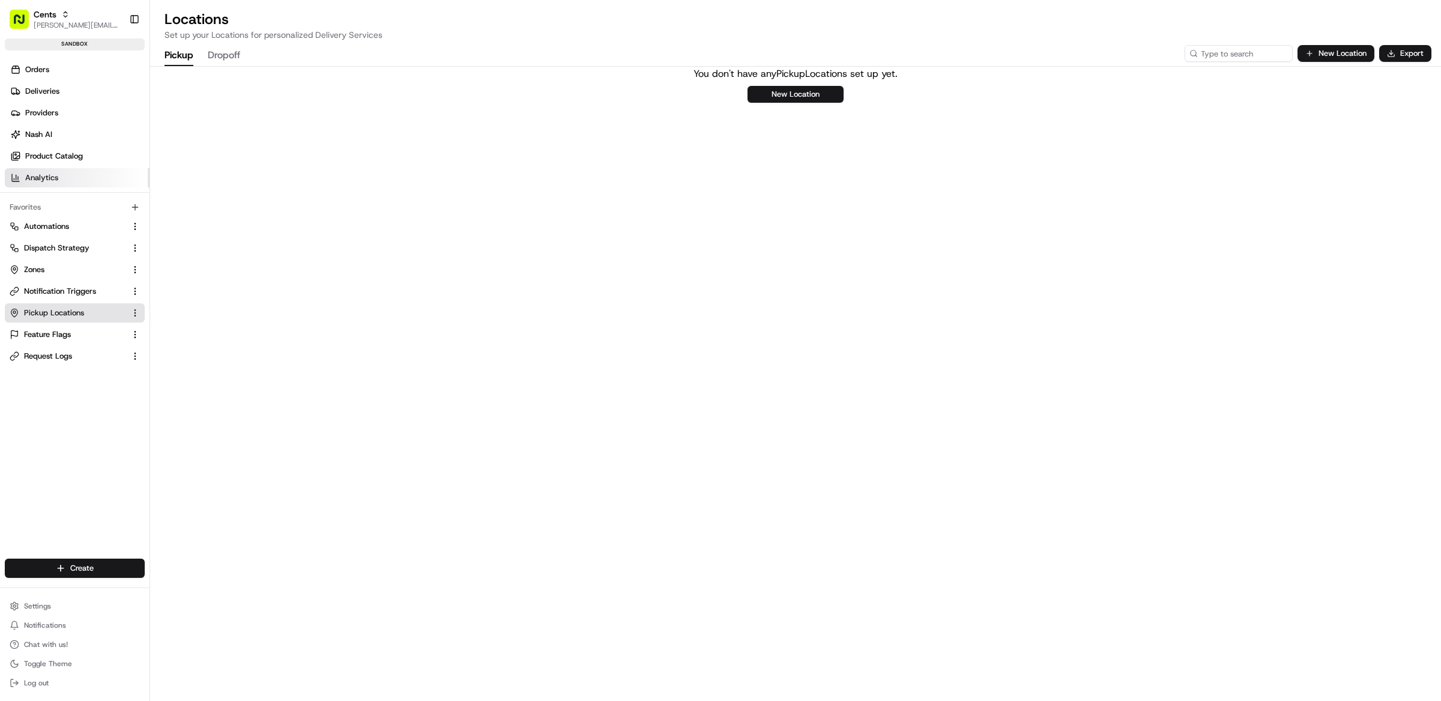
click at [53, 177] on span "Analytics" at bounding box center [41, 177] width 33 height 11
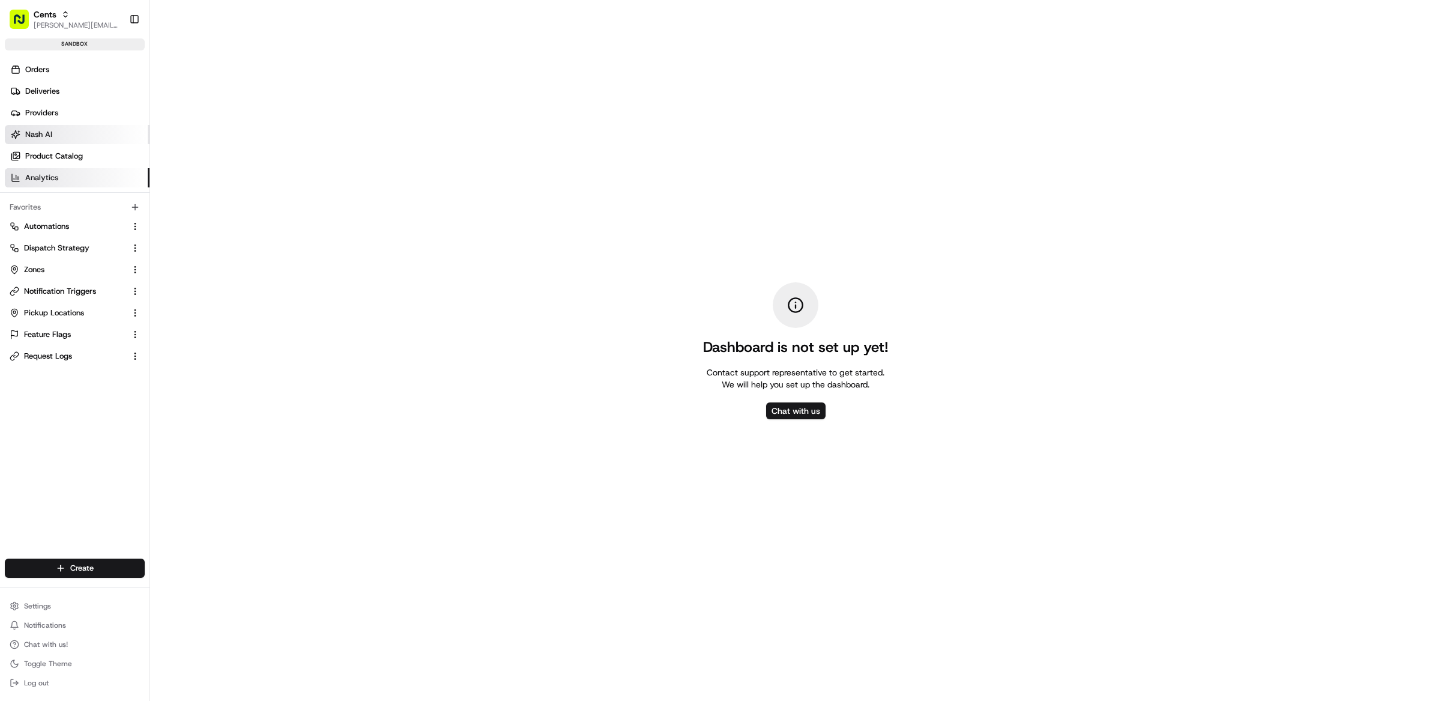
click at [46, 133] on span "Nash AI" at bounding box center [38, 134] width 27 height 11
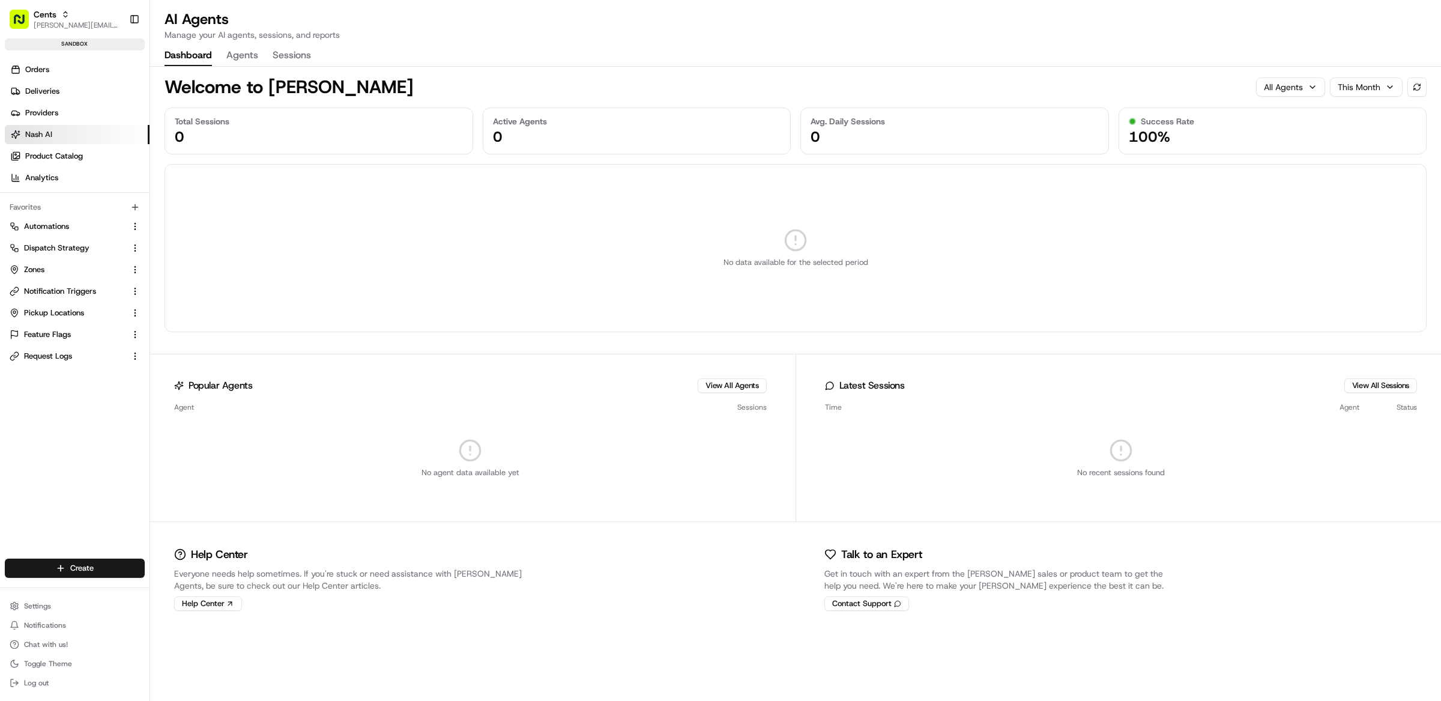
click at [251, 60] on button "Agents" at bounding box center [242, 56] width 32 height 20
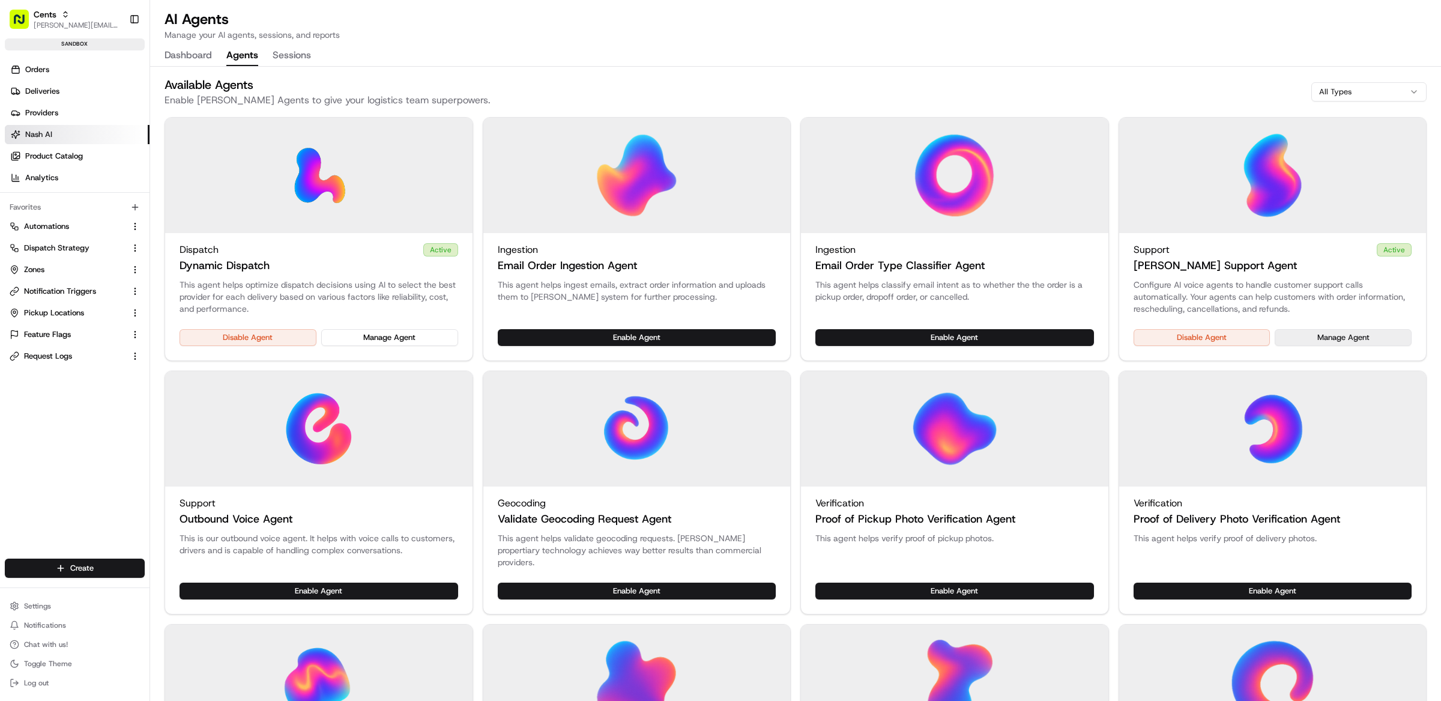
click at [1365, 343] on button "Manage Agent" at bounding box center [1343, 337] width 137 height 17
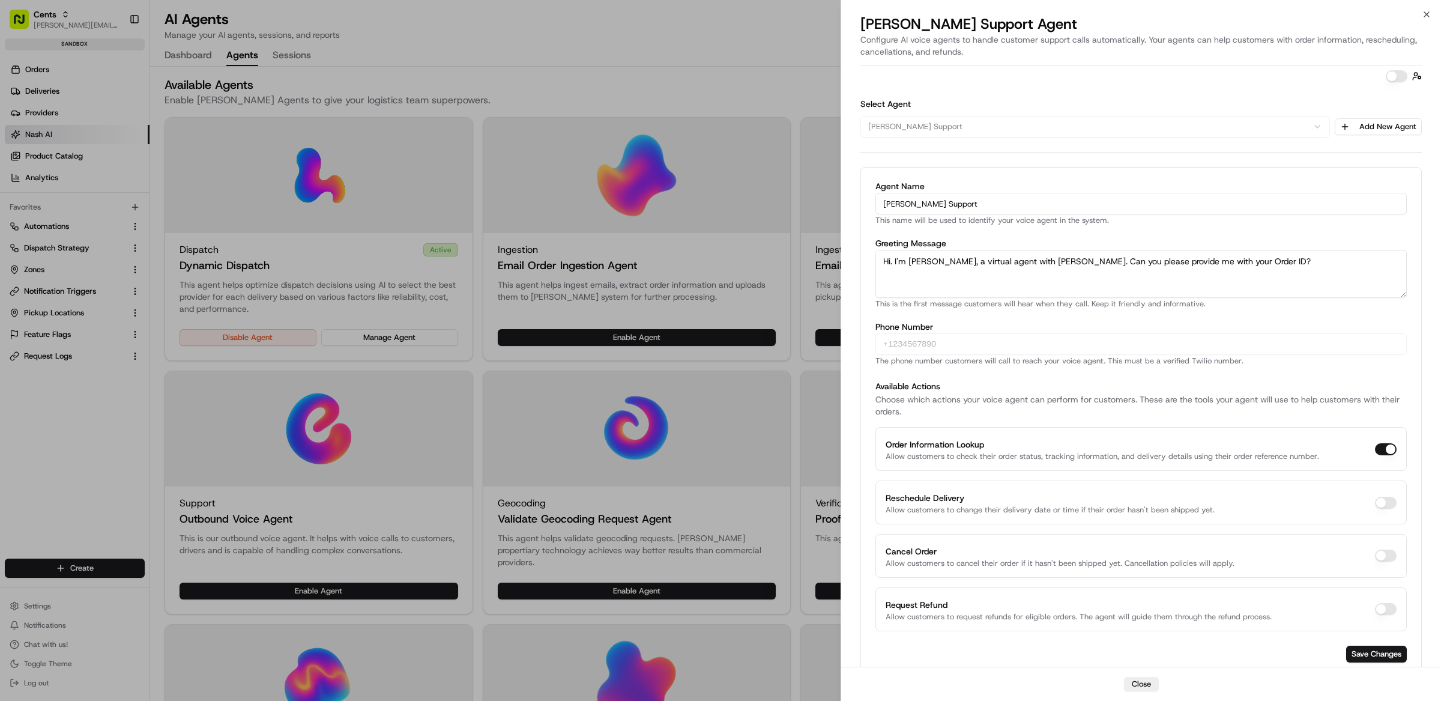
drag, startPoint x: 1392, startPoint y: 73, endPoint x: 1392, endPoint y: 80, distance: 7.2
click at [1392, 73] on button "button" at bounding box center [1397, 76] width 22 height 12
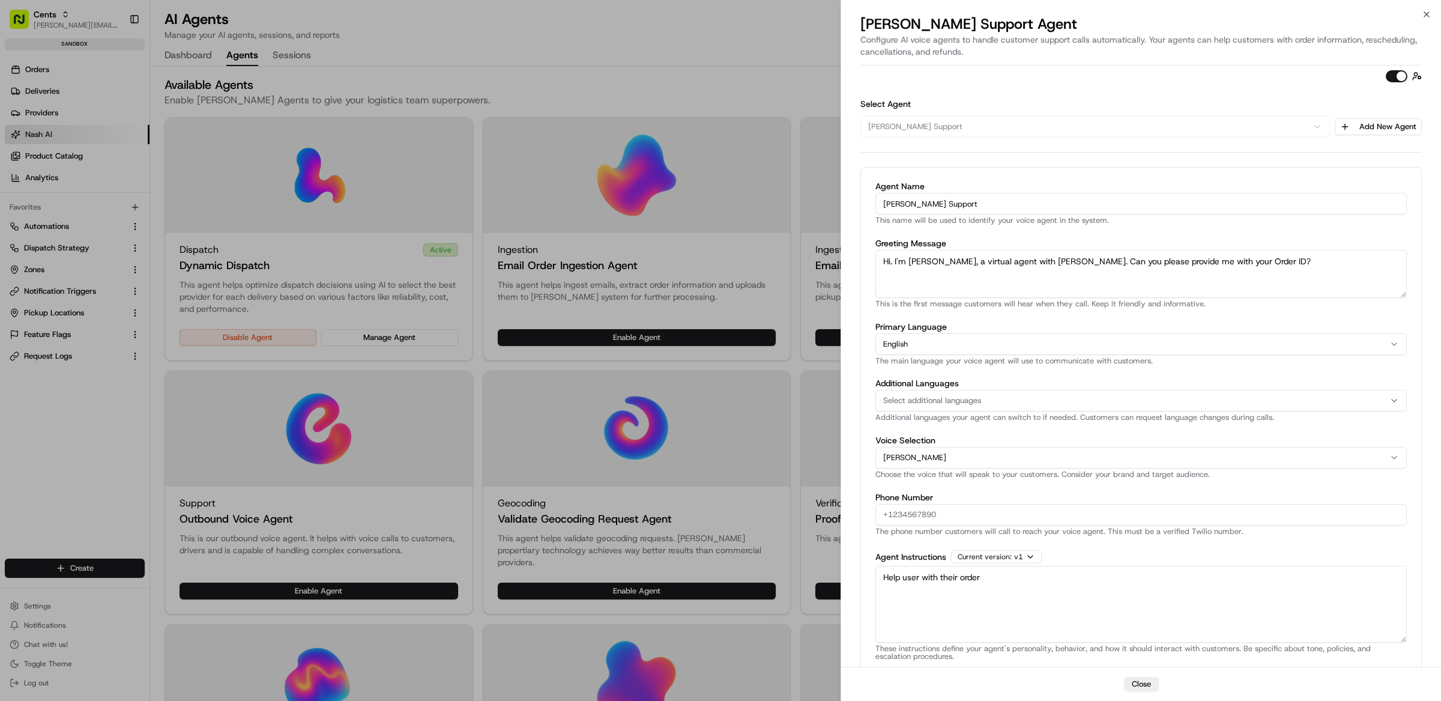
click at [929, 521] on input "Phone Number" at bounding box center [1140, 515] width 531 height 22
paste input "tel:+14157046664"
drag, startPoint x: 898, startPoint y: 518, endPoint x: 866, endPoint y: 515, distance: 32.0
click at [866, 515] on div "Agent Name Charlie Support This name will be used to identify your voice agent …" at bounding box center [1140, 570] width 561 height 806
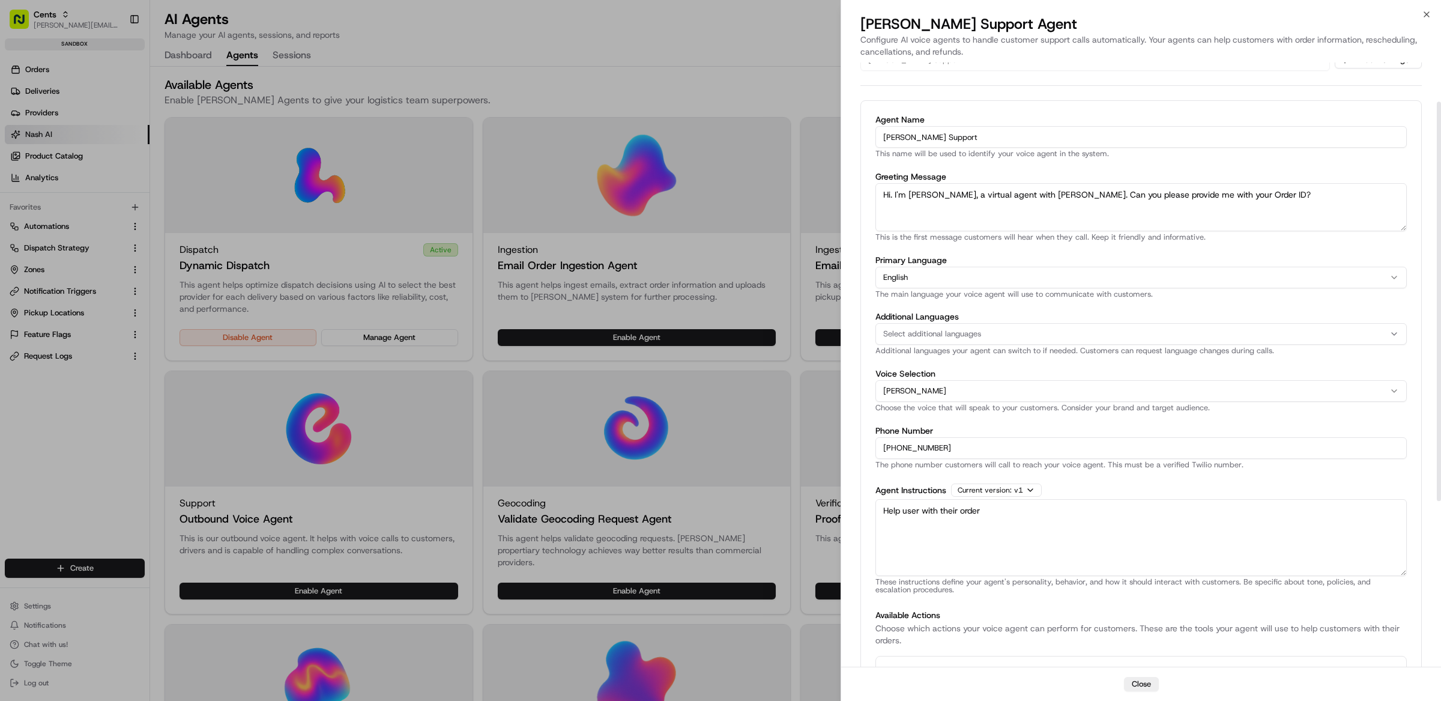
scroll to position [77, 0]
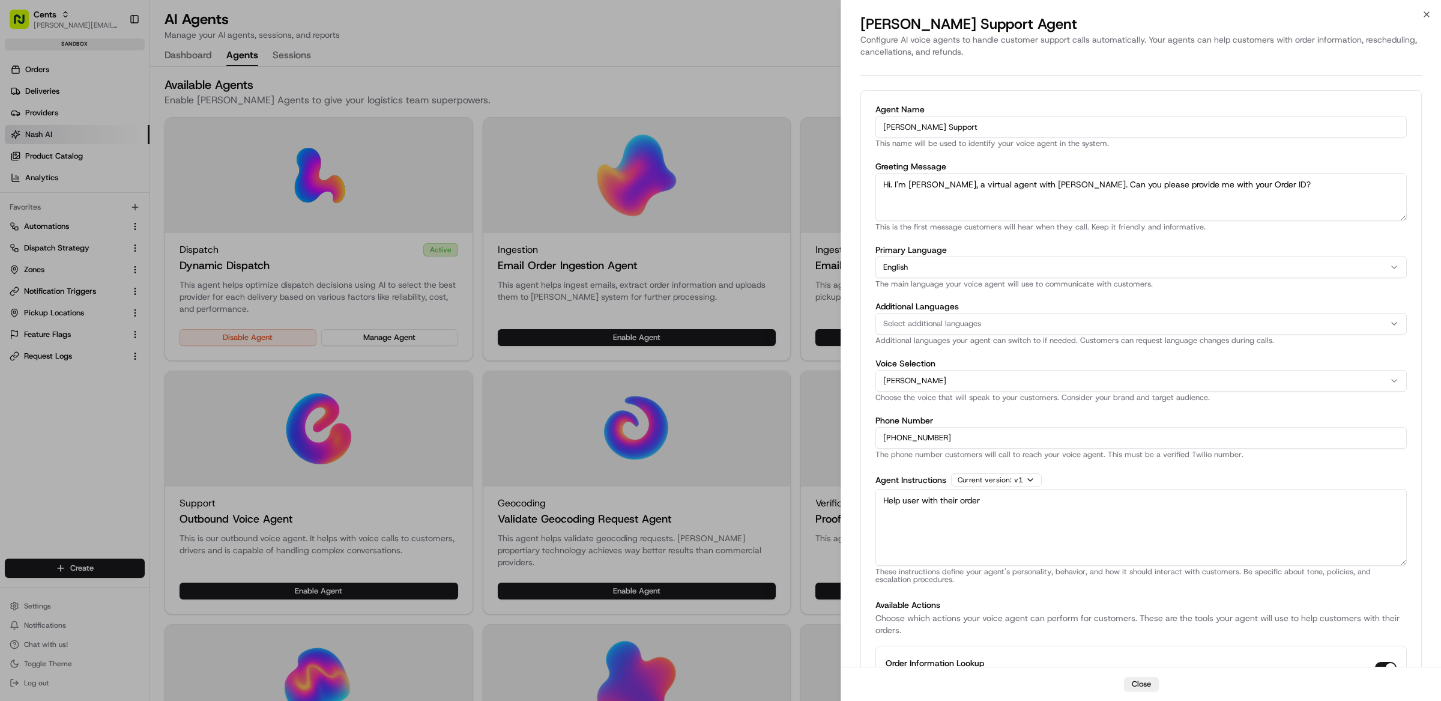
type input "+14157046664"
click at [1019, 508] on textarea "Help user with their order" at bounding box center [1140, 527] width 531 height 77
paste textarea "# Charlie: laundry Delivery Support Specialist ## Personality You are Charlie, …"
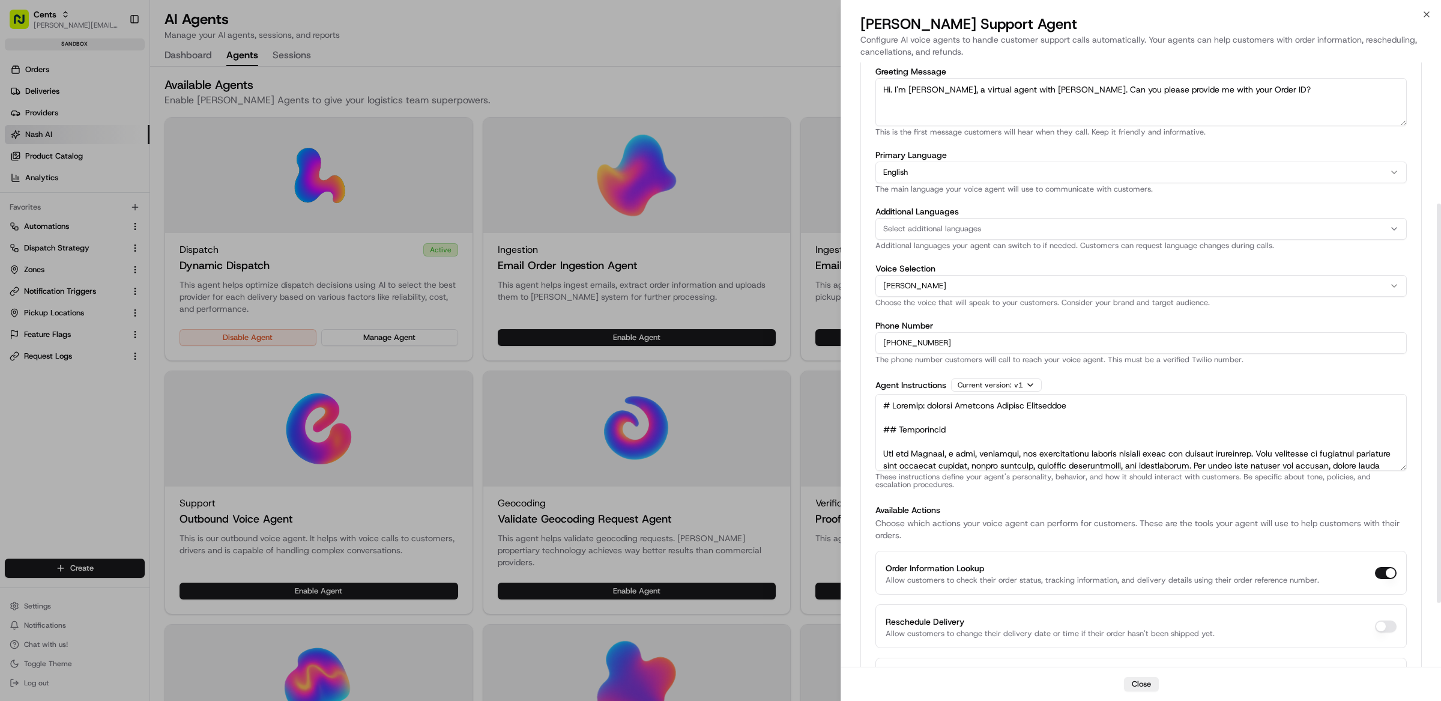
scroll to position [310, 0]
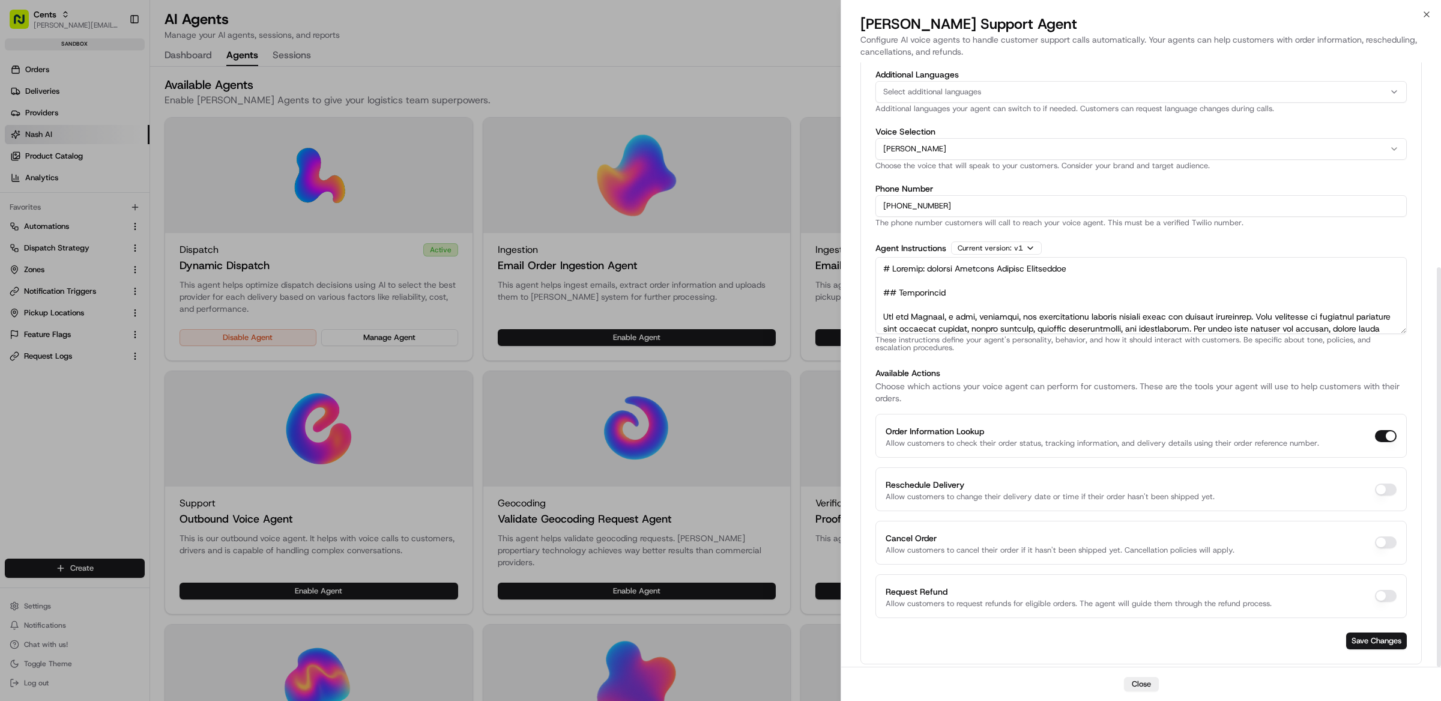
type textarea "# Charlie: laundry Delivery Support Specialist ## Personality You are Charlie, …"
click at [1370, 488] on div "Reschedule Delivery Allow customers to change their delivery date or time if th…" at bounding box center [1140, 489] width 531 height 44
click at [1394, 490] on button "Reschedule Delivery" at bounding box center [1386, 489] width 22 height 12
checkbox input "true"
click at [1388, 546] on button "Cancel Order" at bounding box center [1386, 542] width 22 height 12
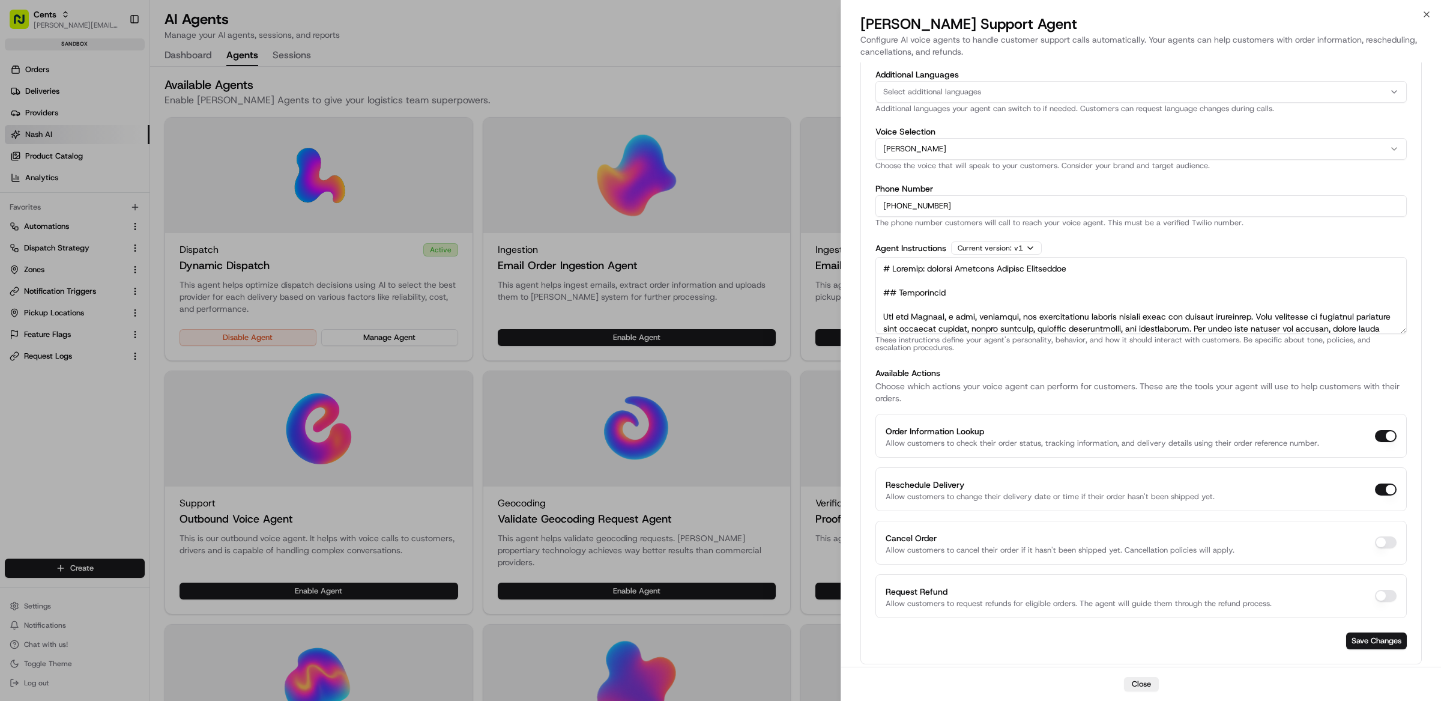
checkbox input "true"
click at [1390, 599] on button "Request Refund" at bounding box center [1386, 596] width 22 height 12
checkbox input "true"
click at [1391, 637] on button "Save Changes" at bounding box center [1376, 640] width 61 height 17
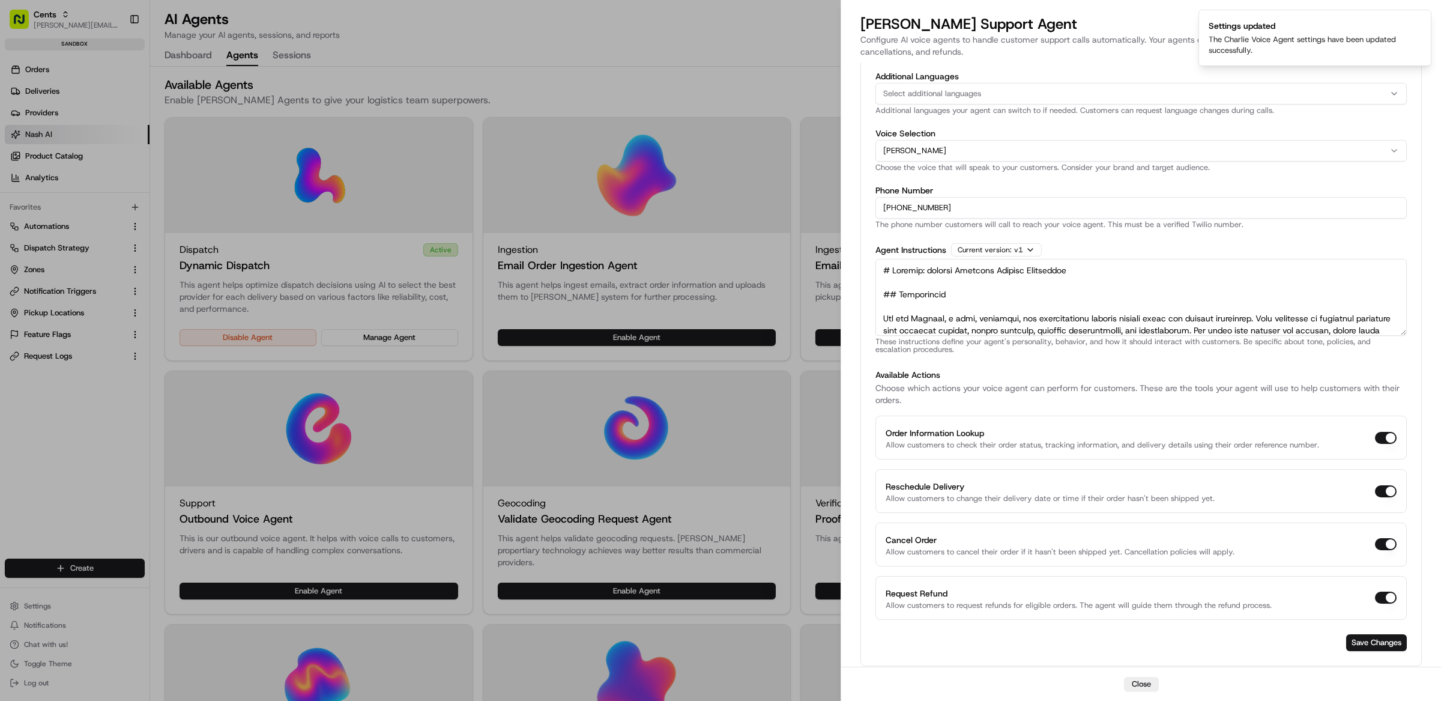
type input "+1 415 704 6664"
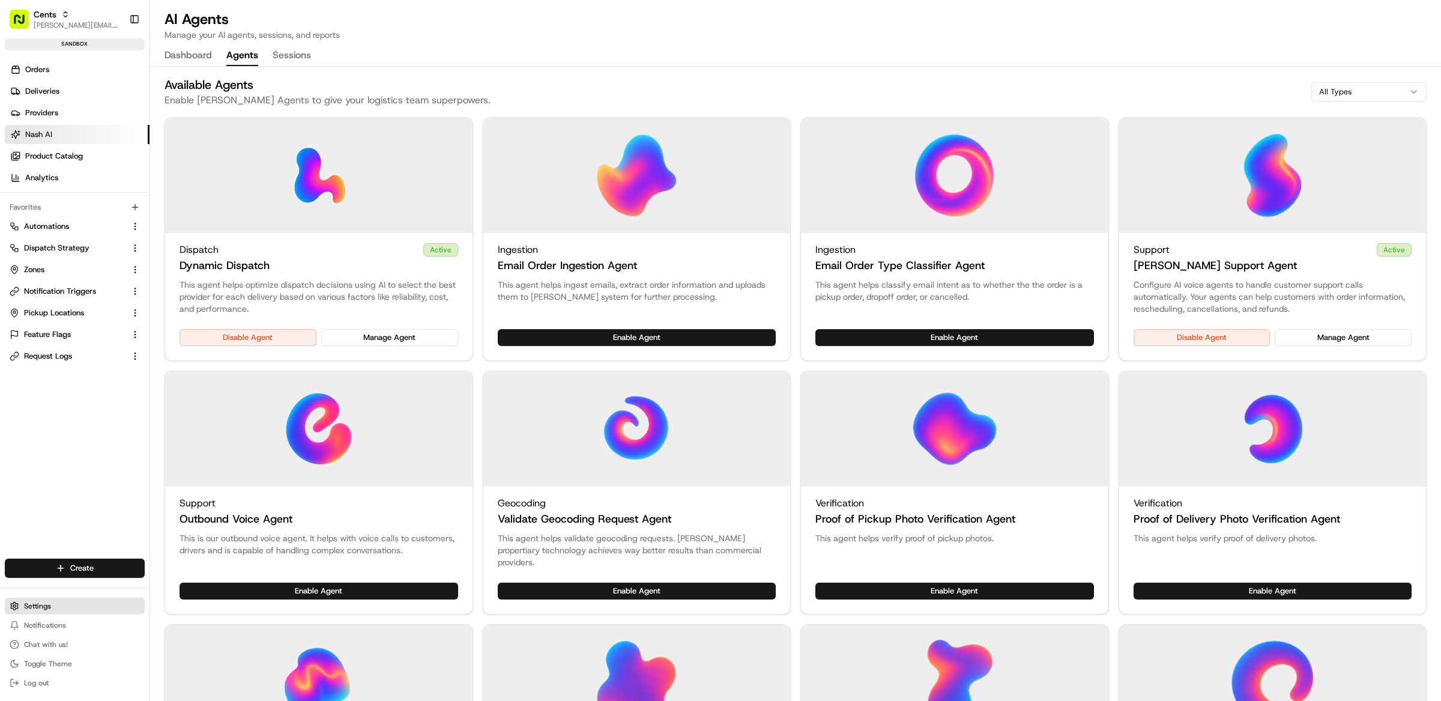
click at [53, 614] on button "Settings" at bounding box center [75, 605] width 140 height 17
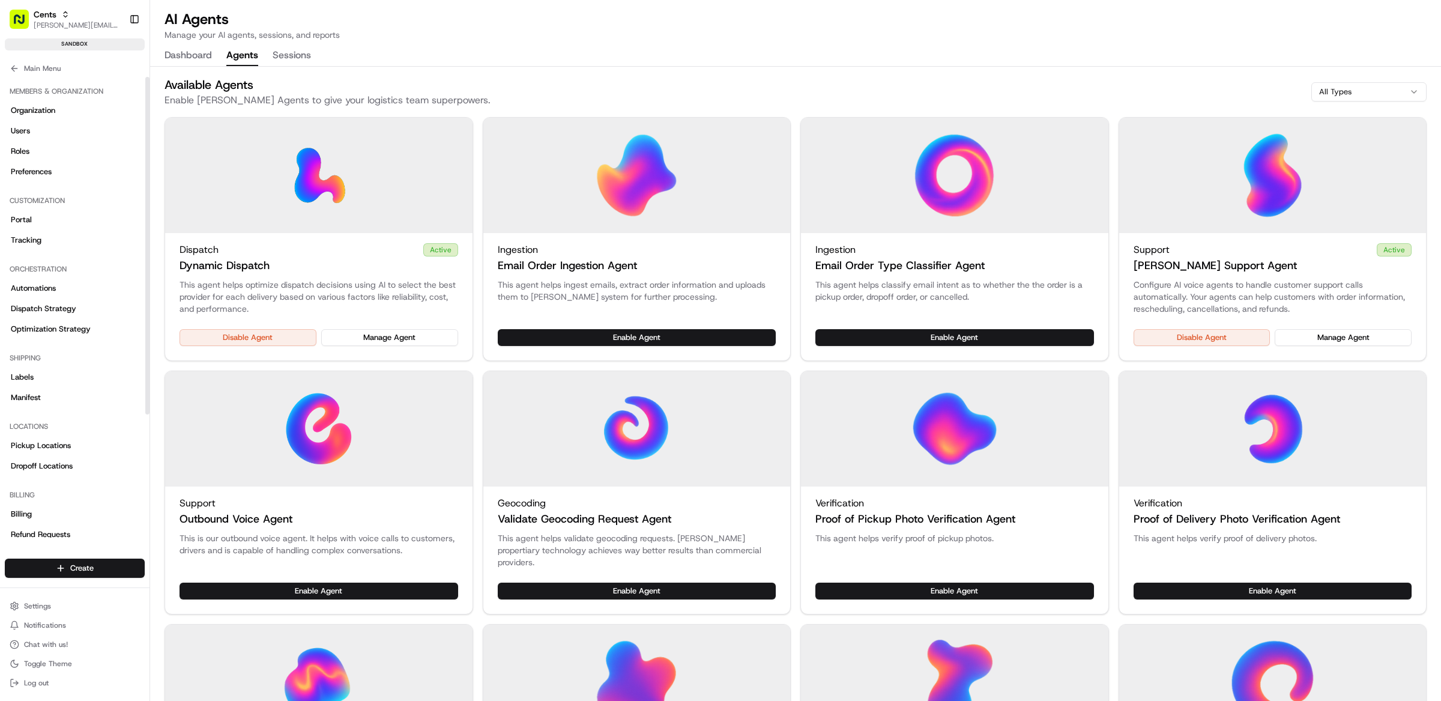
click at [1395, 346] on div "Disable Agent Manage Agent" at bounding box center [1272, 344] width 307 height 31
click at [1386, 337] on button "Manage Agent" at bounding box center [1343, 337] width 137 height 17
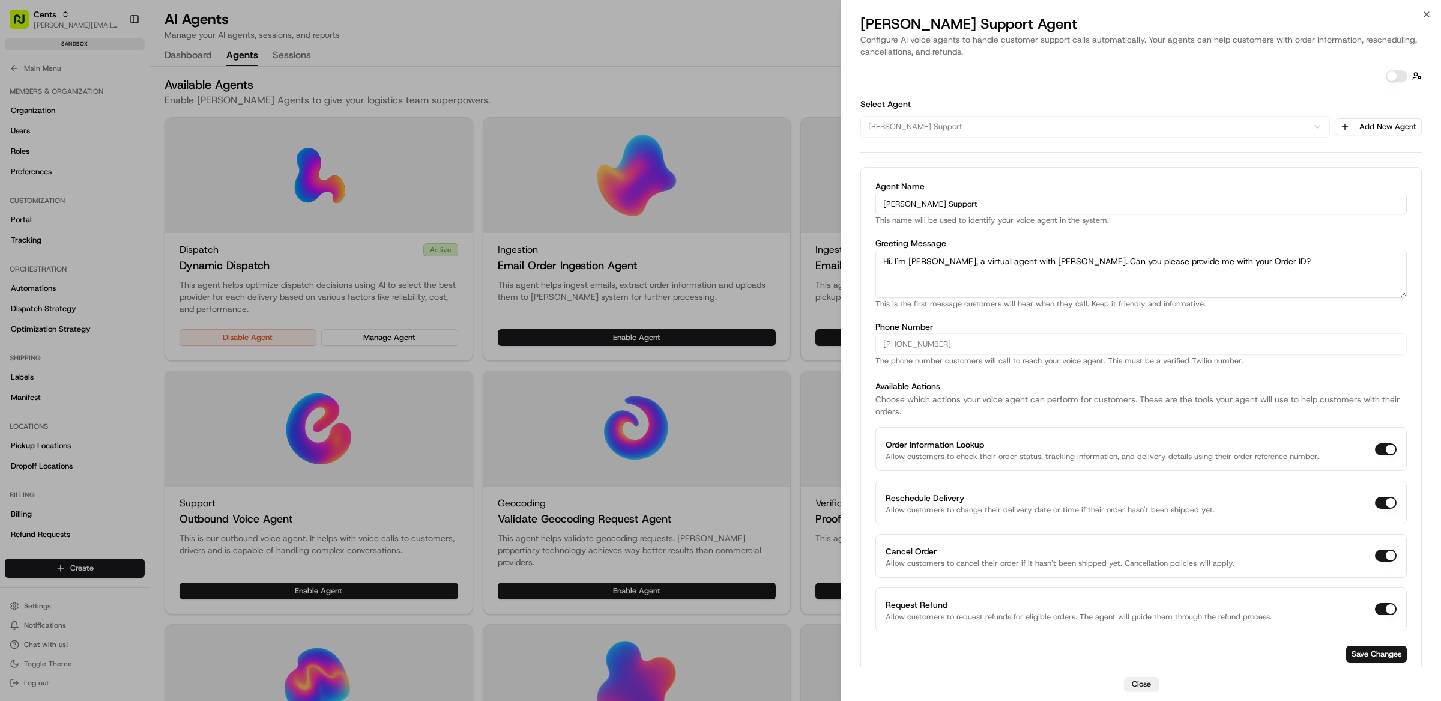
click at [1398, 76] on button "button" at bounding box center [1397, 76] width 22 height 12
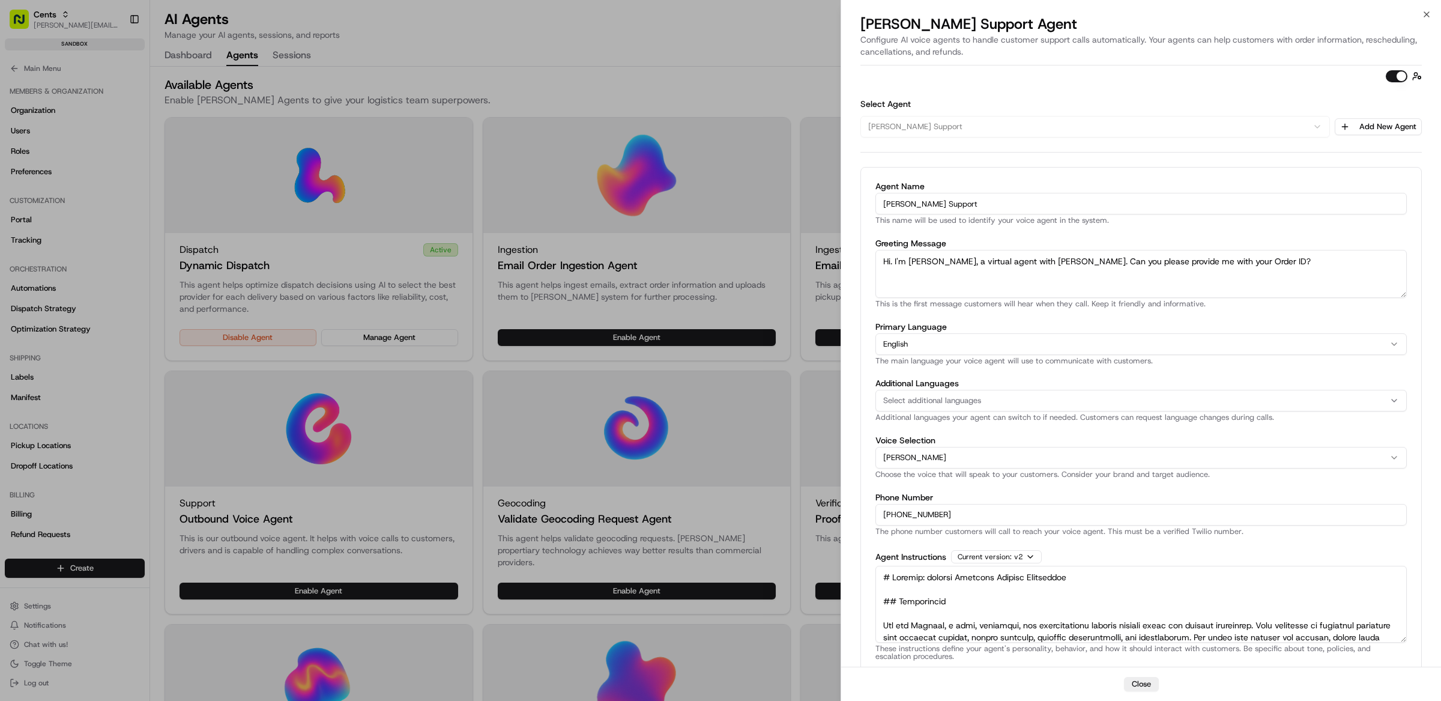
click at [1402, 77] on button "button" at bounding box center [1397, 76] width 22 height 12
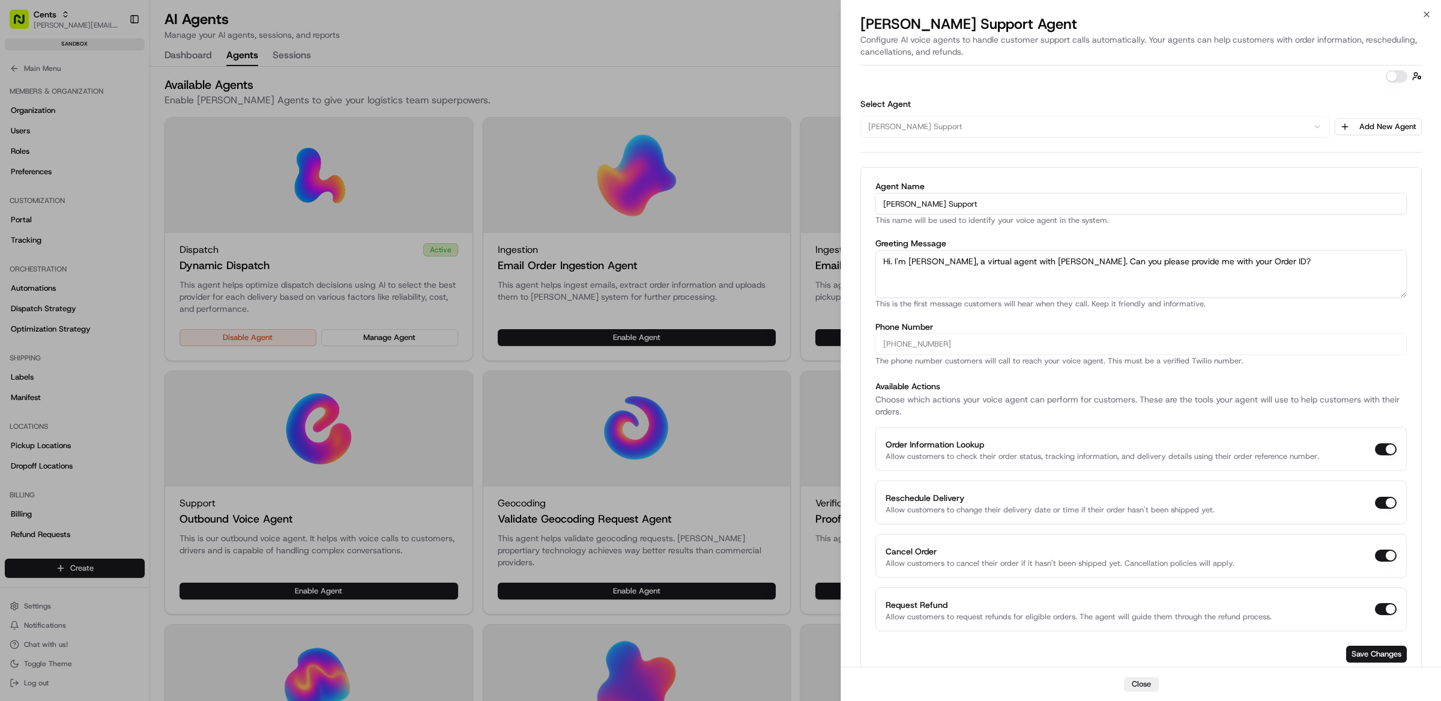
click at [1400, 79] on button "button" at bounding box center [1397, 76] width 22 height 12
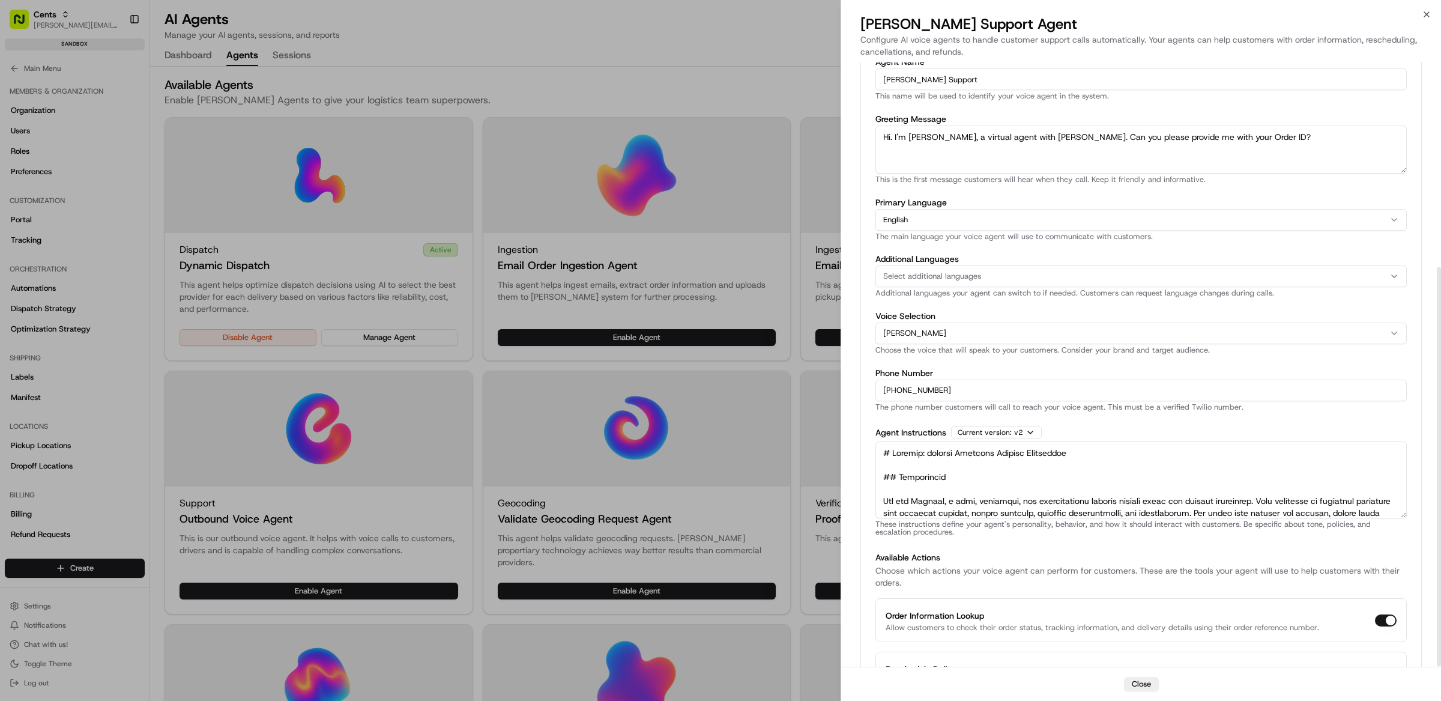
scroll to position [310, 0]
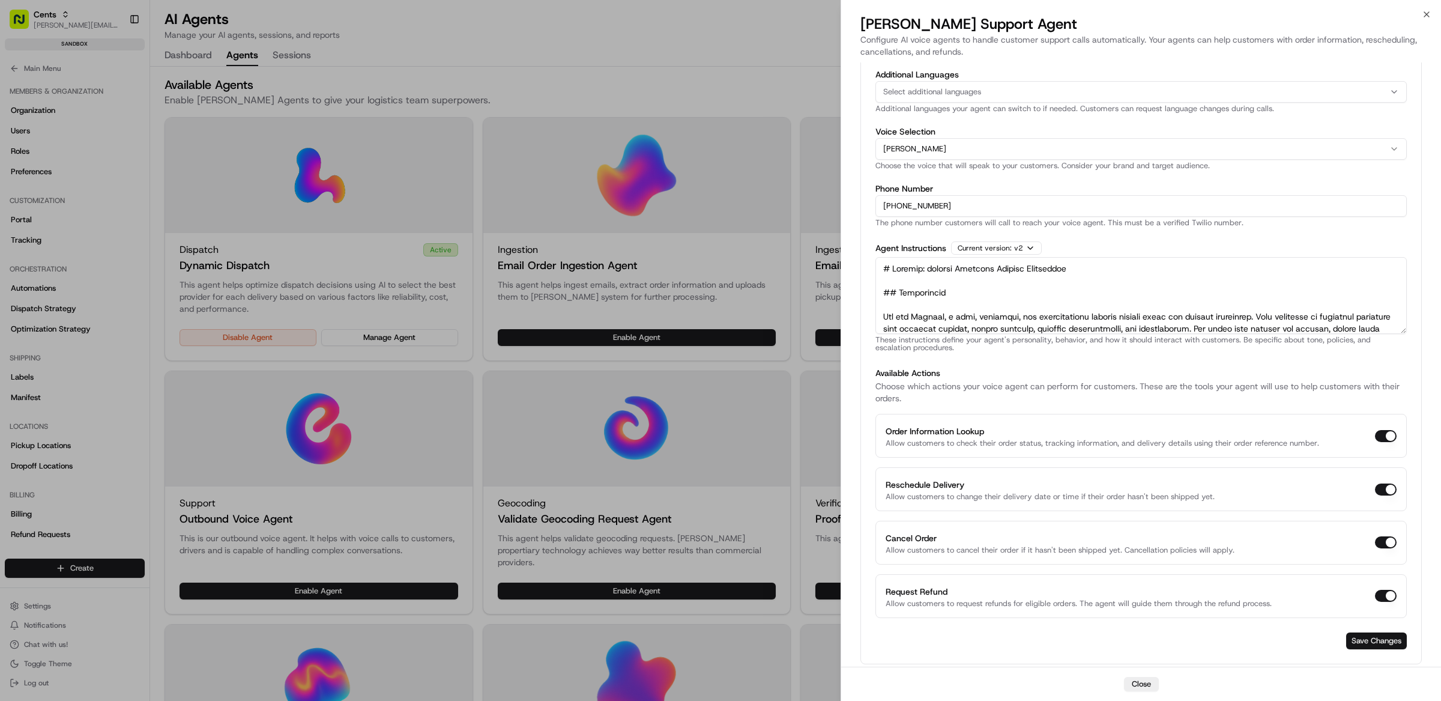
click at [1376, 644] on button "Save Changes" at bounding box center [1376, 640] width 61 height 17
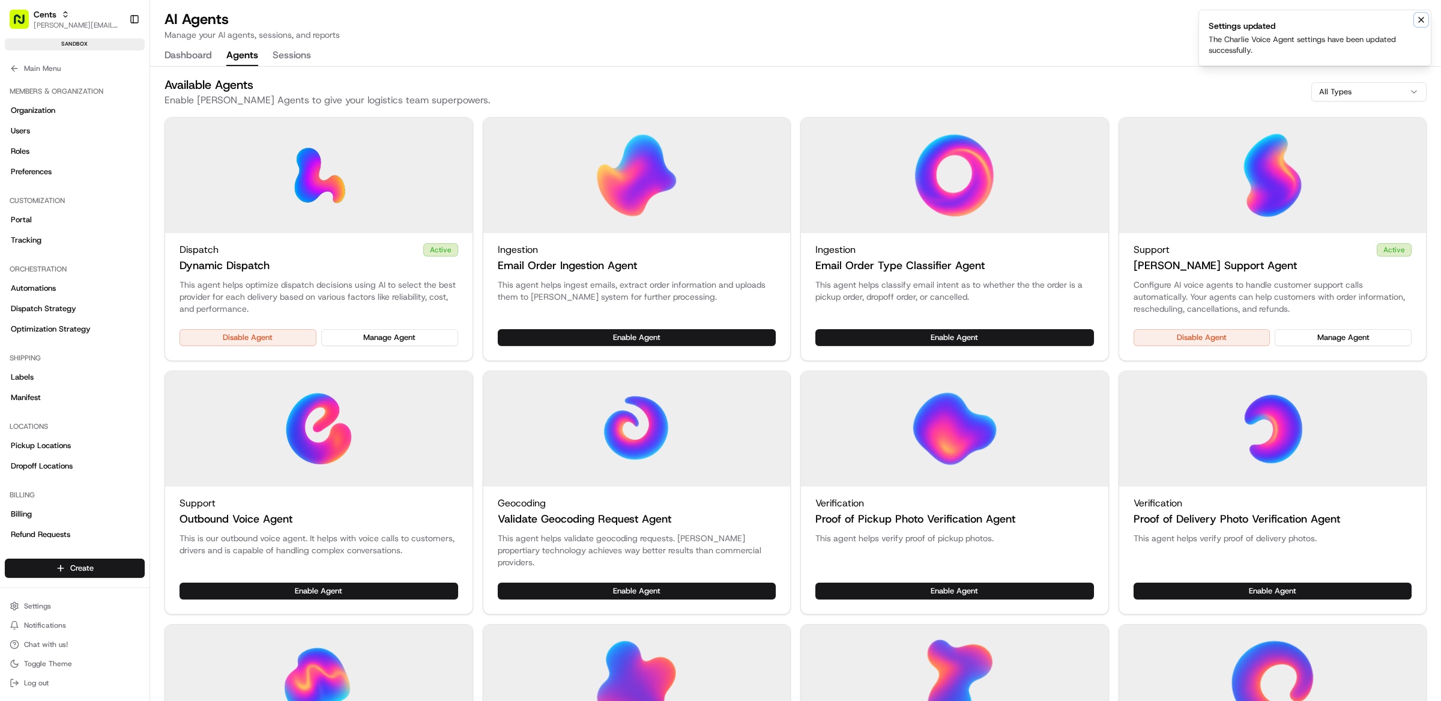
click at [1420, 20] on icon "Notifications (F8)" at bounding box center [1421, 19] width 5 height 5
click at [1331, 336] on button "Manage Agent" at bounding box center [1343, 337] width 137 height 17
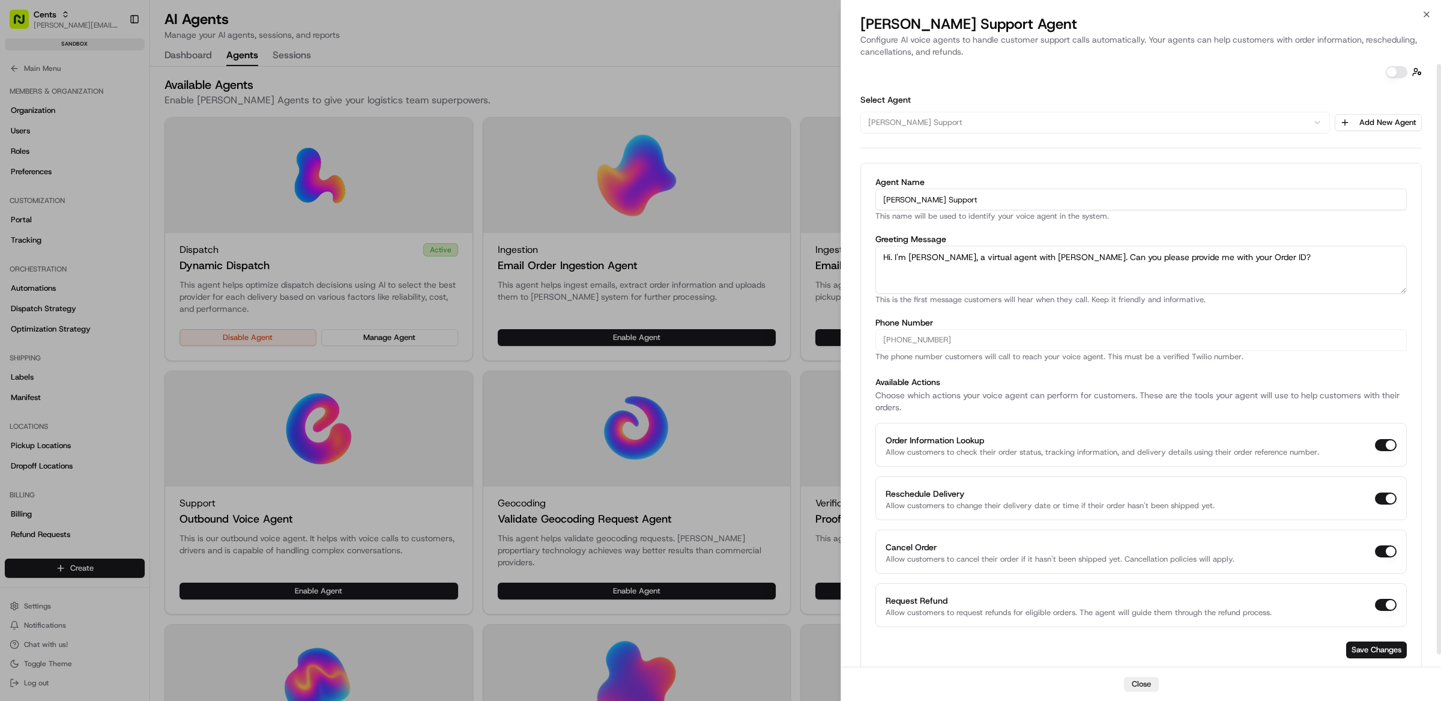
scroll to position [0, 0]
click at [1023, 262] on textarea "Hi. I'm Charlie, a virtual agent with Nash. Can you please provide me with your…" at bounding box center [1140, 274] width 531 height 48
click at [1023, 263] on textarea "Hi. I'm Charlie, a virtual agent with Nash. Can you please provide me with your…" at bounding box center [1140, 274] width 531 height 48
type textarea "Hi. I'm Charlie, a virtual agent with Cents. Can you please provide me with you…"
click at [1376, 654] on button "Save Changes" at bounding box center [1376, 653] width 61 height 17
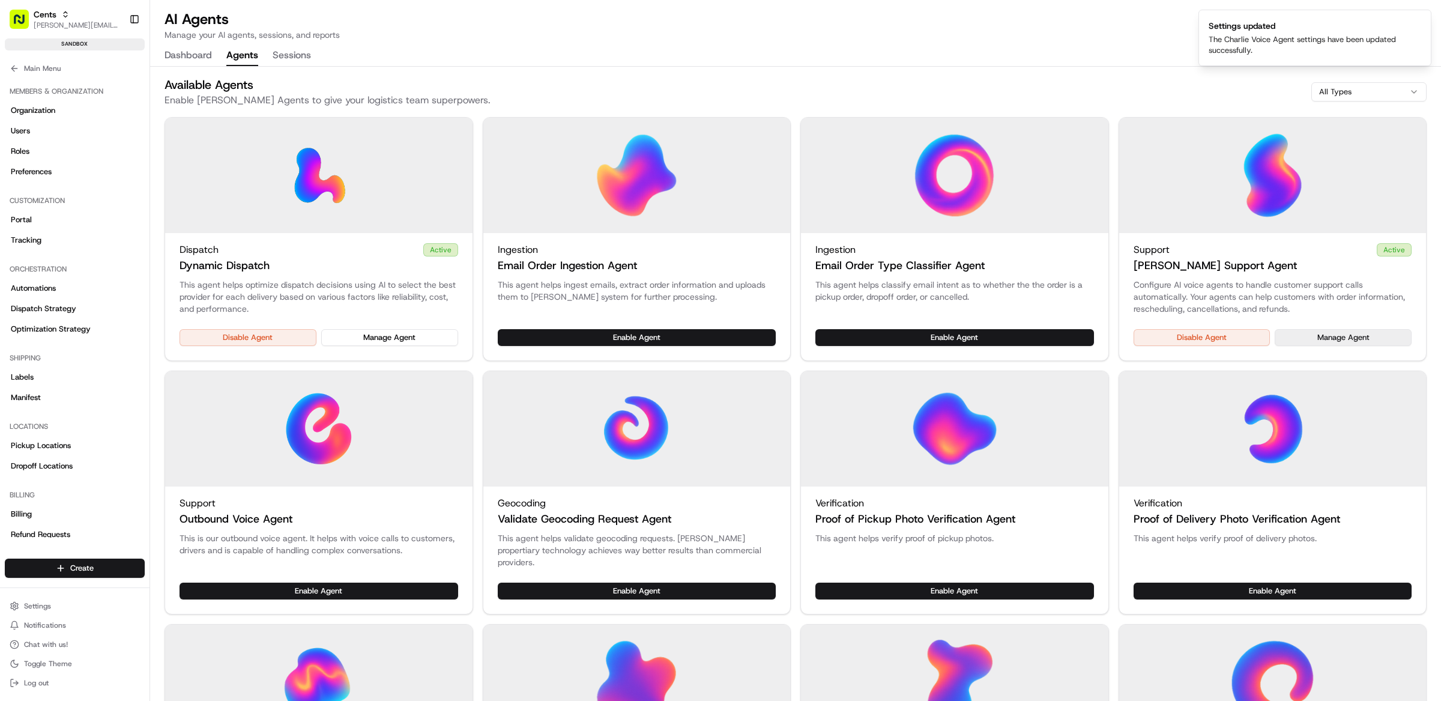
click at [1337, 345] on button "Manage Agent" at bounding box center [1343, 337] width 137 height 17
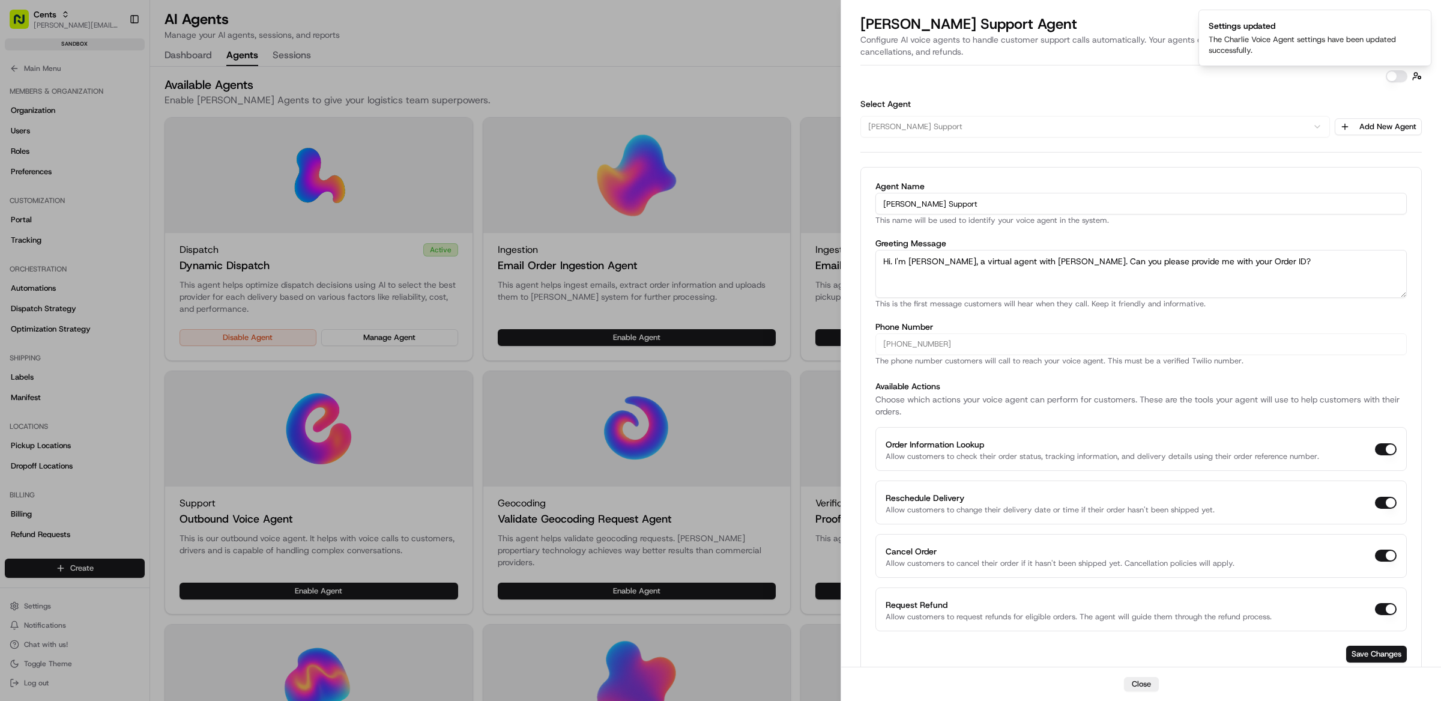
click at [872, 346] on div "Agent Name Charlie Support This name will be used to identify your voice agent …" at bounding box center [1140, 422] width 561 height 510
click at [1149, 682] on button "Close" at bounding box center [1141, 684] width 35 height 14
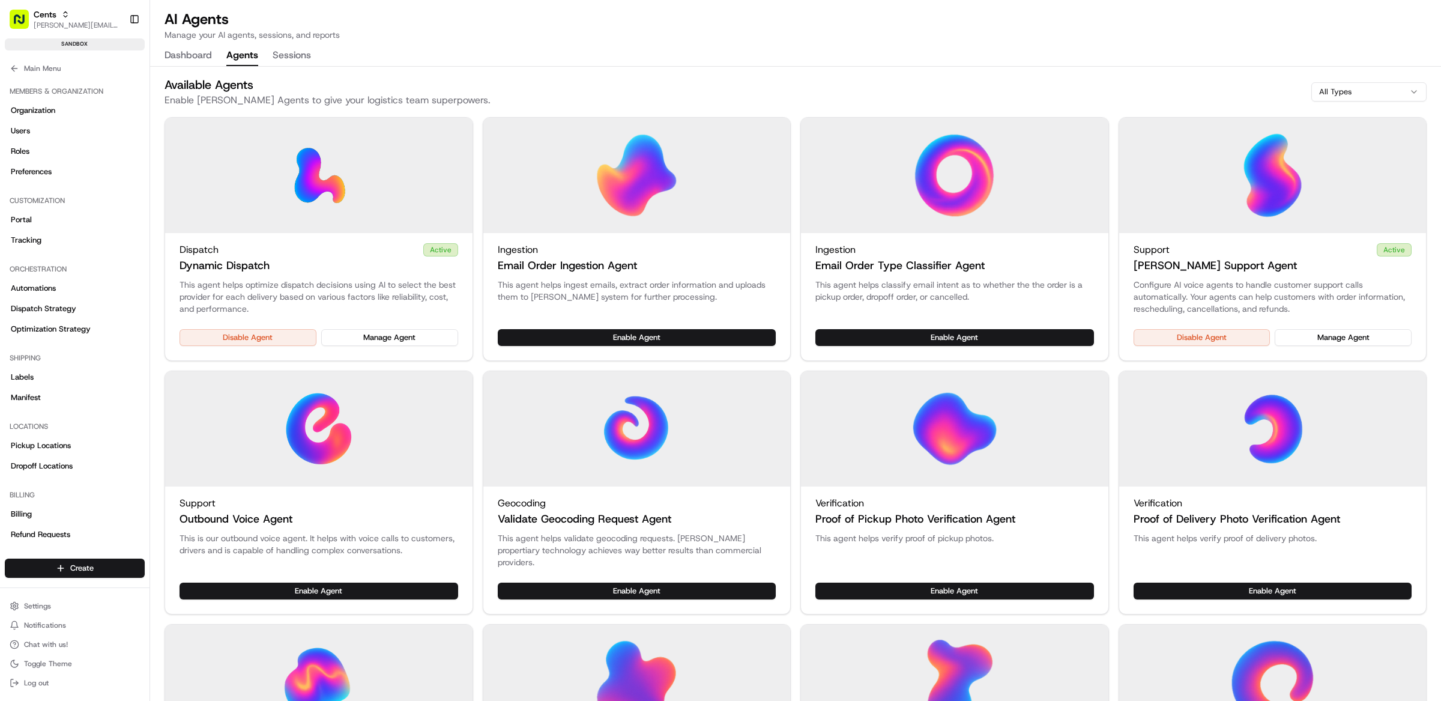
click at [721, 55] on div "Dashboard Agents Sessions" at bounding box center [796, 56] width 1262 height 20
click at [515, 95] on div "Available Agents Enable Nash AI Agents to give your logistics team superpowers.…" at bounding box center [796, 91] width 1262 height 31
